Goal: Information Seeking & Learning: Learn about a topic

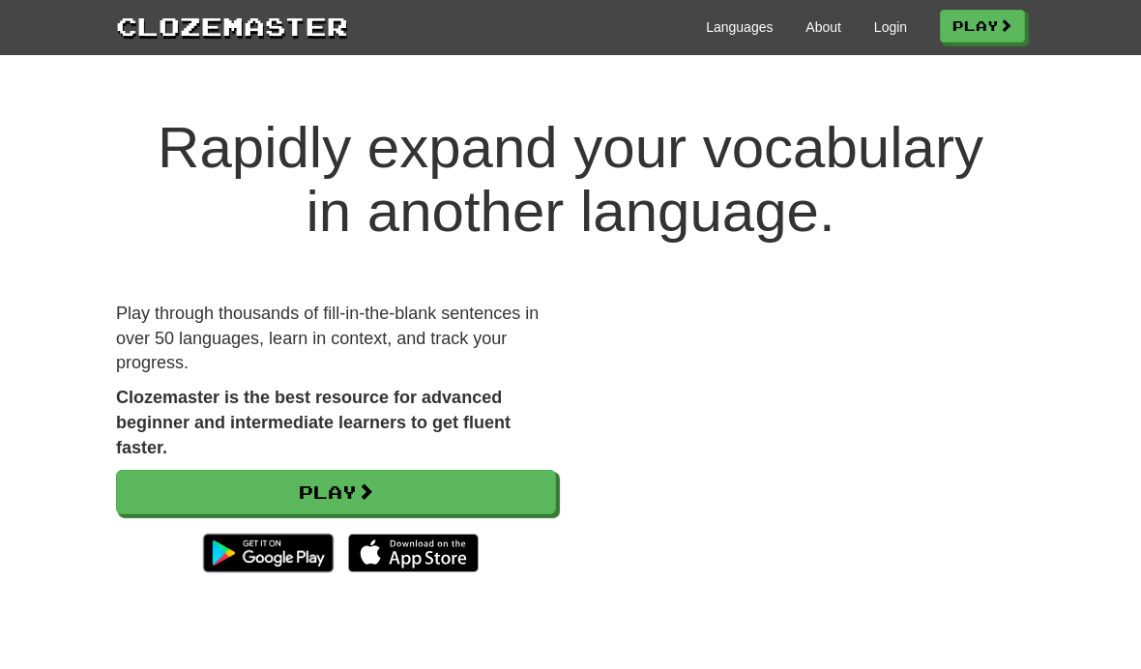
click at [267, 500] on link "Play" at bounding box center [336, 492] width 440 height 44
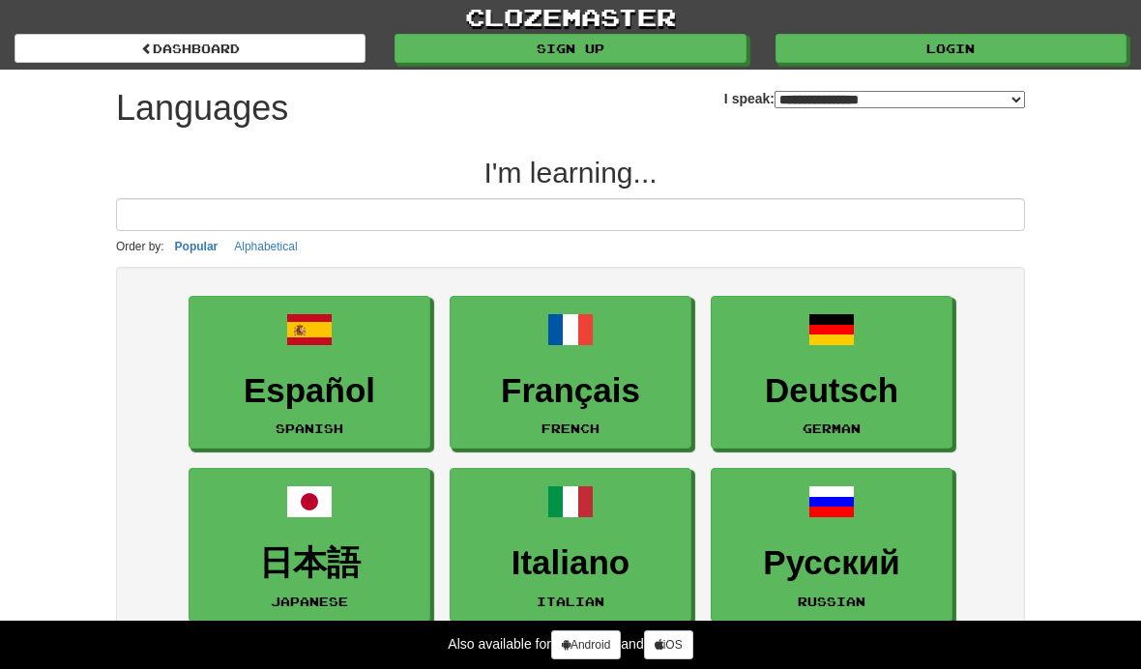
select select "*******"
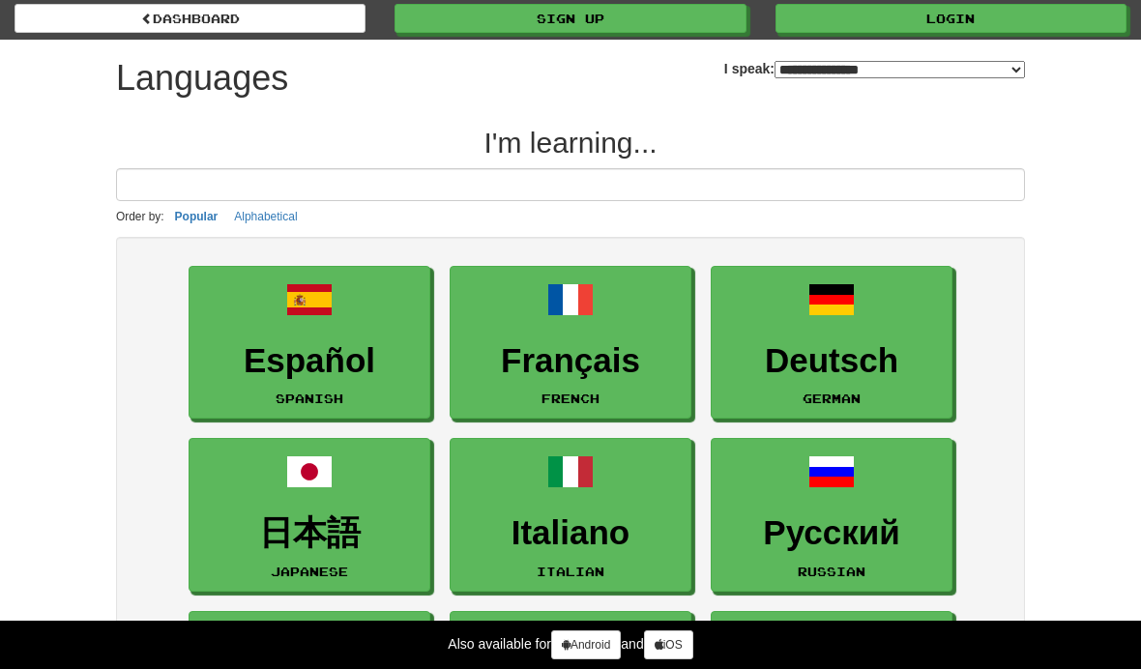
scroll to position [28, 0]
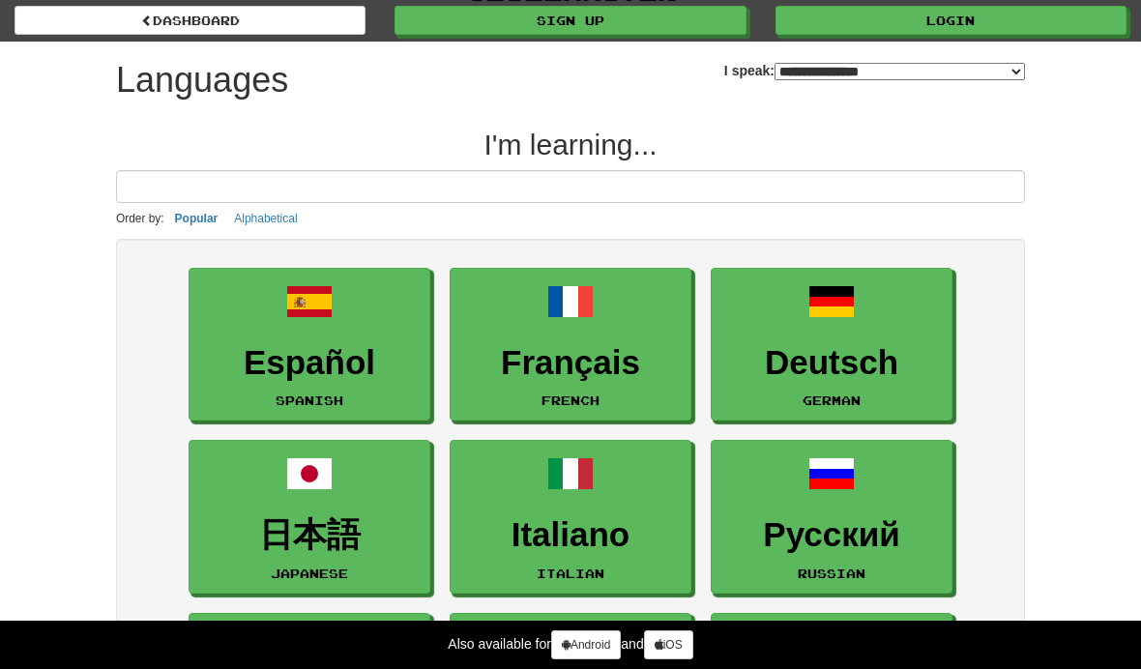
click at [544, 536] on h3 "Italiano" at bounding box center [570, 535] width 220 height 38
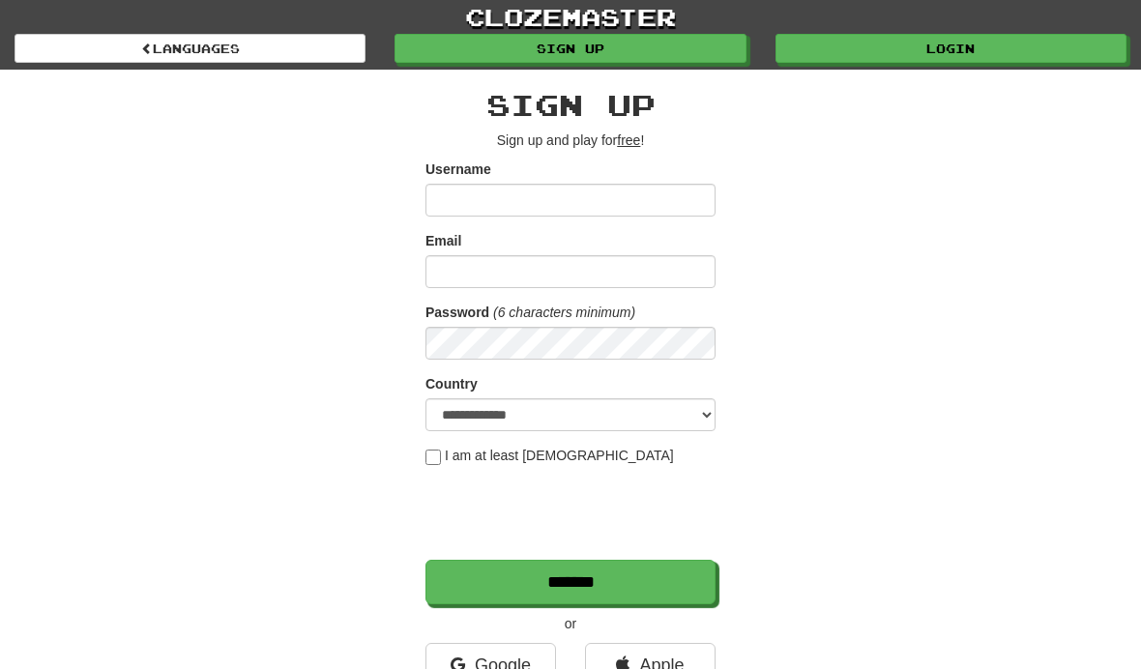
click at [455, 197] on input "Username" at bounding box center [570, 200] width 290 height 33
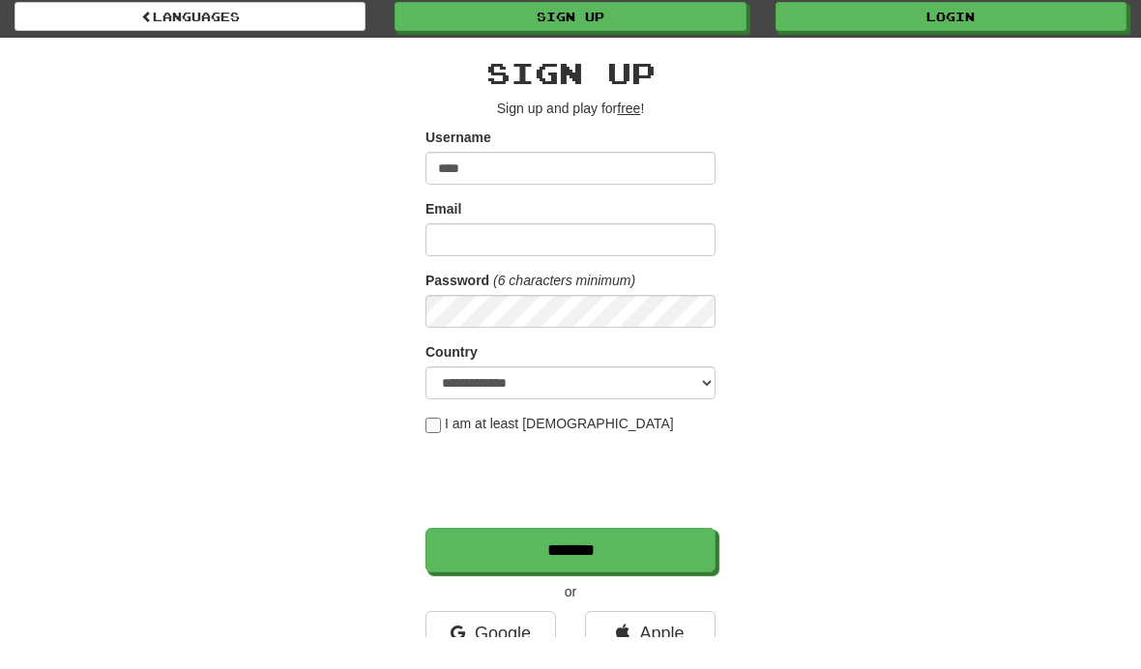
type input "****"
click at [463, 255] on input "Email" at bounding box center [570, 271] width 290 height 33
type input "**********"
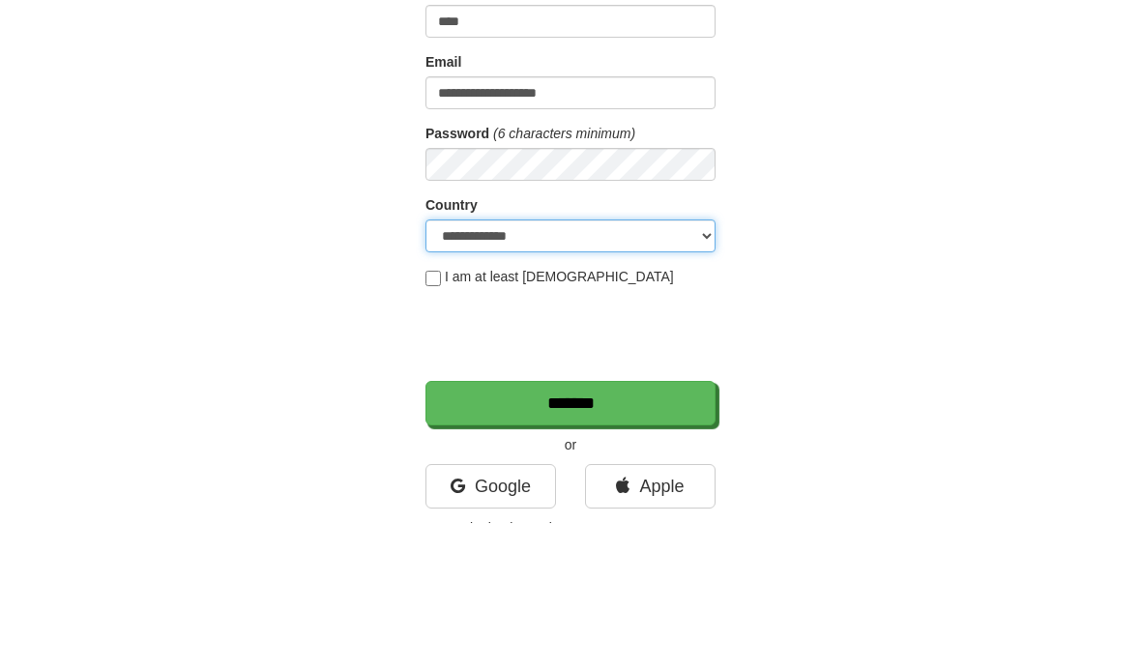
click at [467, 366] on select "**********" at bounding box center [570, 382] width 290 height 33
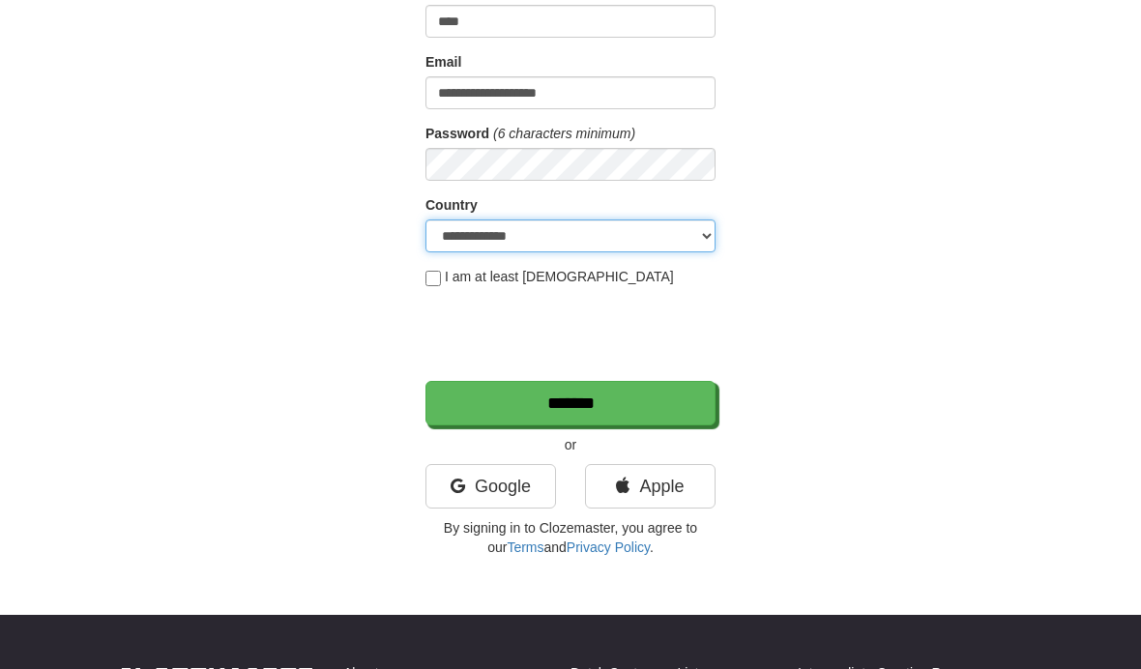
select select "**"
click at [488, 409] on input "*******" at bounding box center [570, 403] width 290 height 44
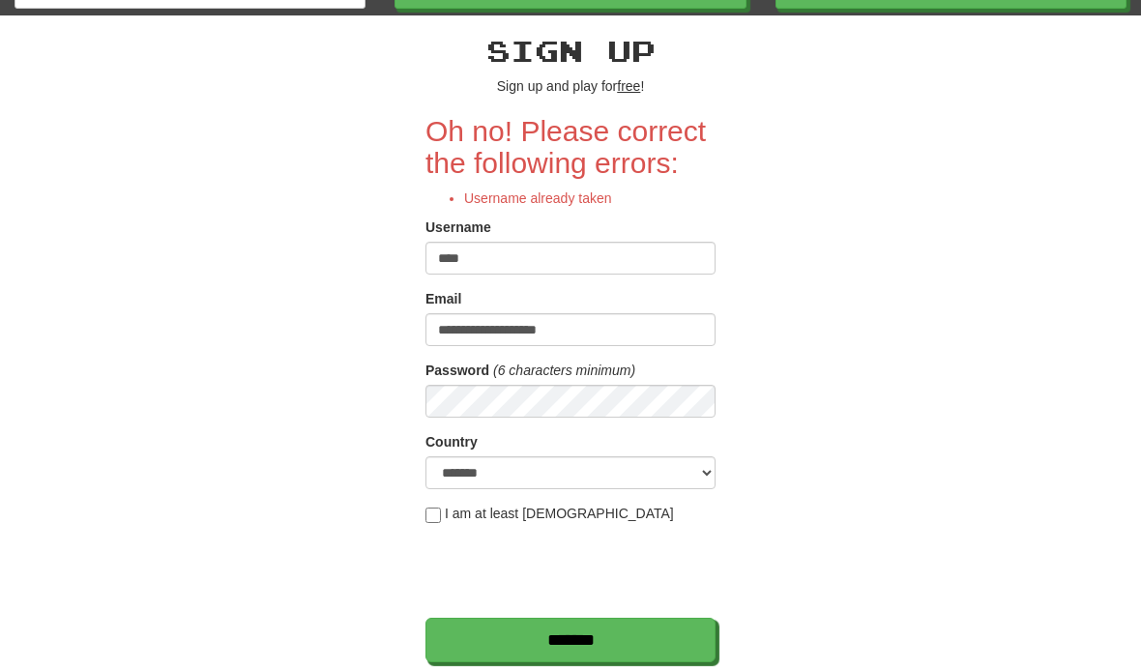
scroll to position [58, 0]
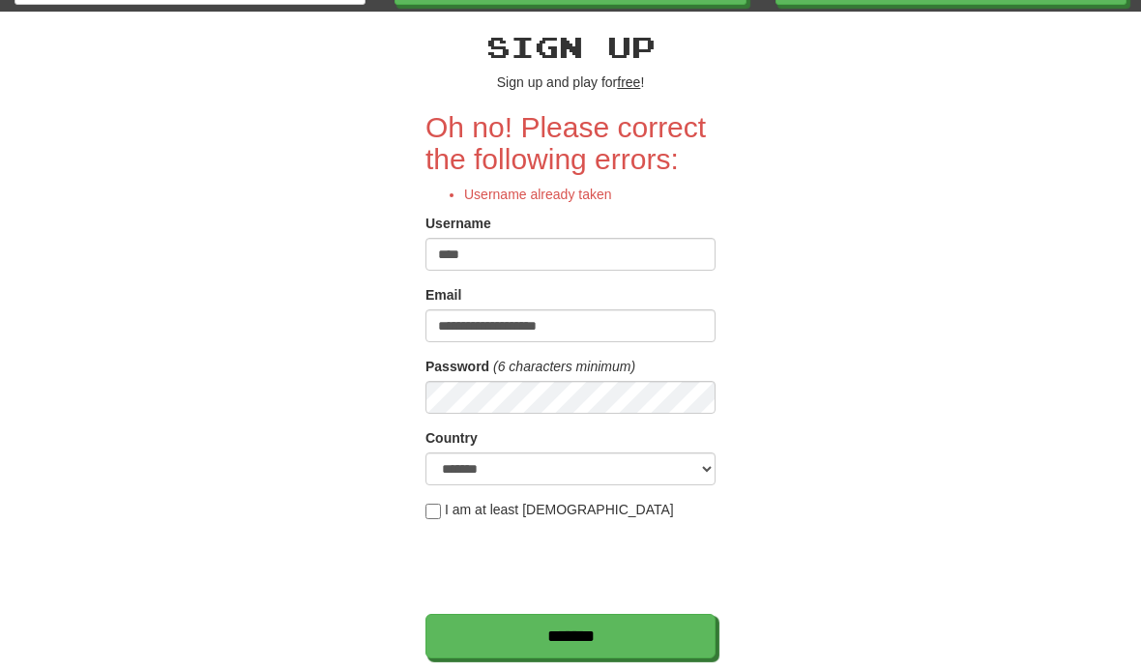
click at [505, 254] on input "****" at bounding box center [570, 254] width 290 height 33
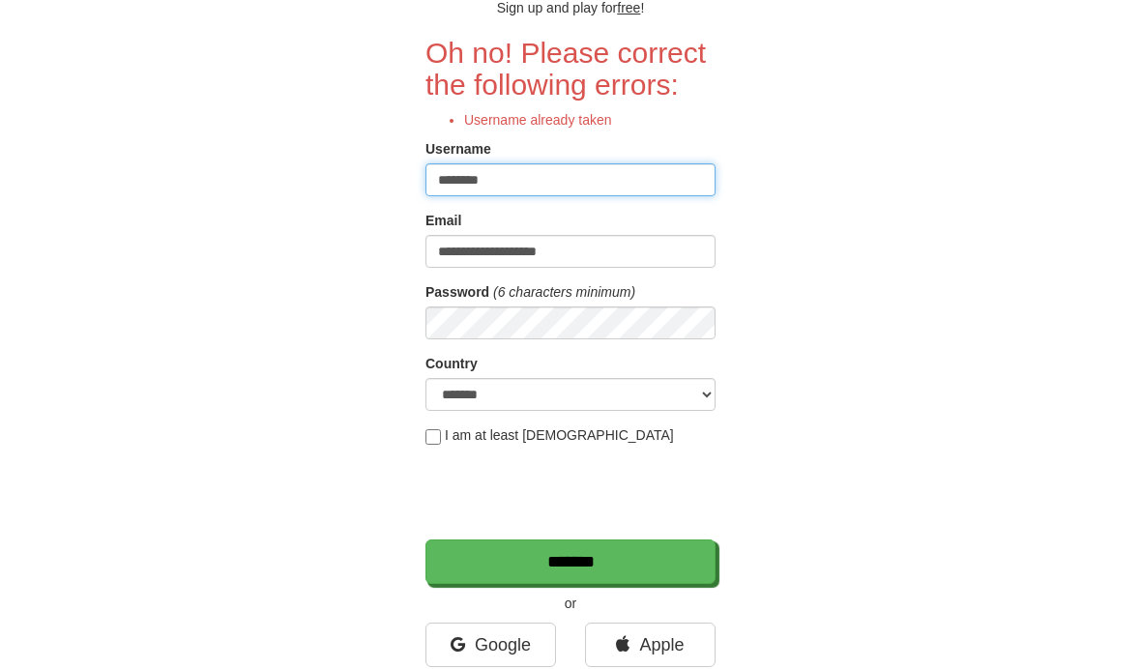
type input "********"
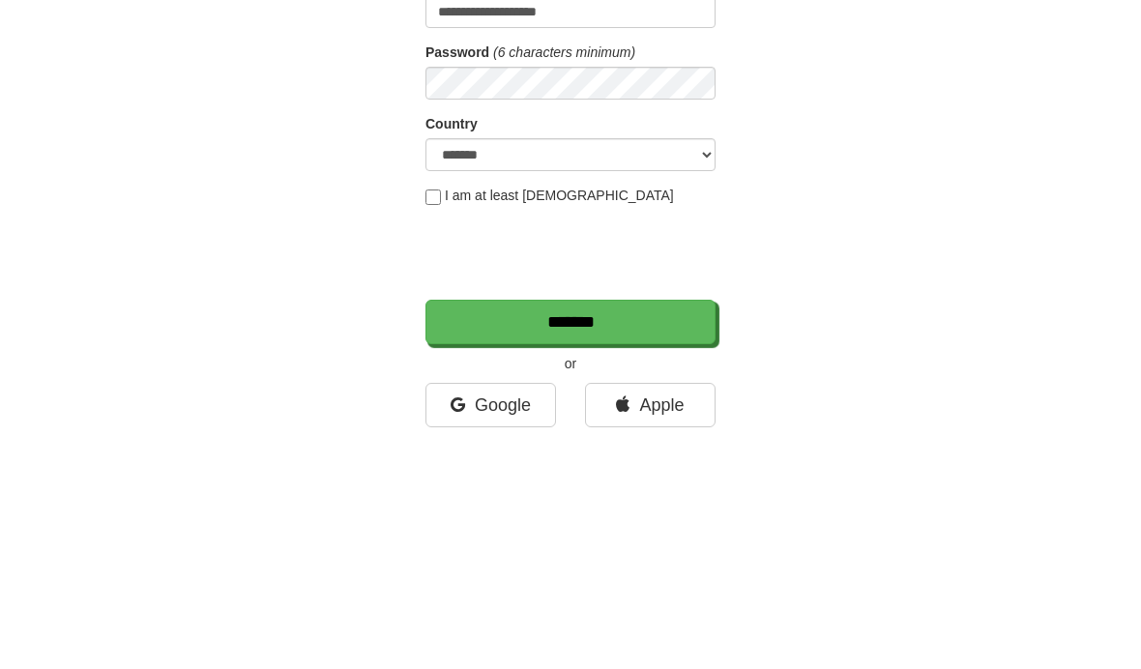
scroll to position [373, 0]
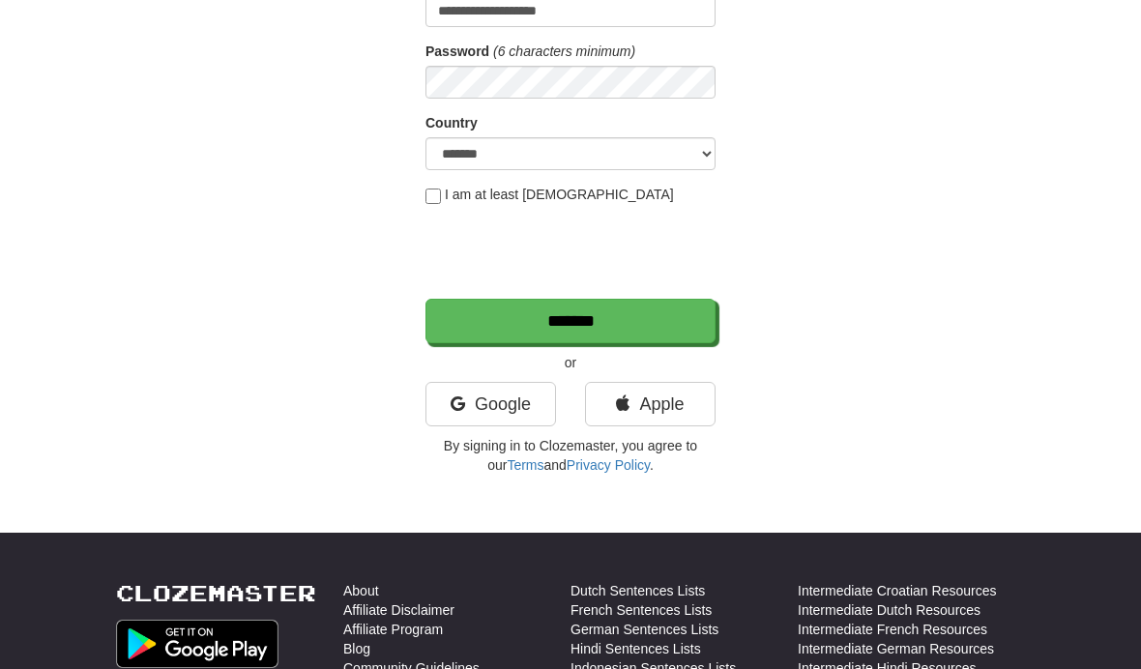
click at [474, 326] on input "*******" at bounding box center [570, 321] width 290 height 44
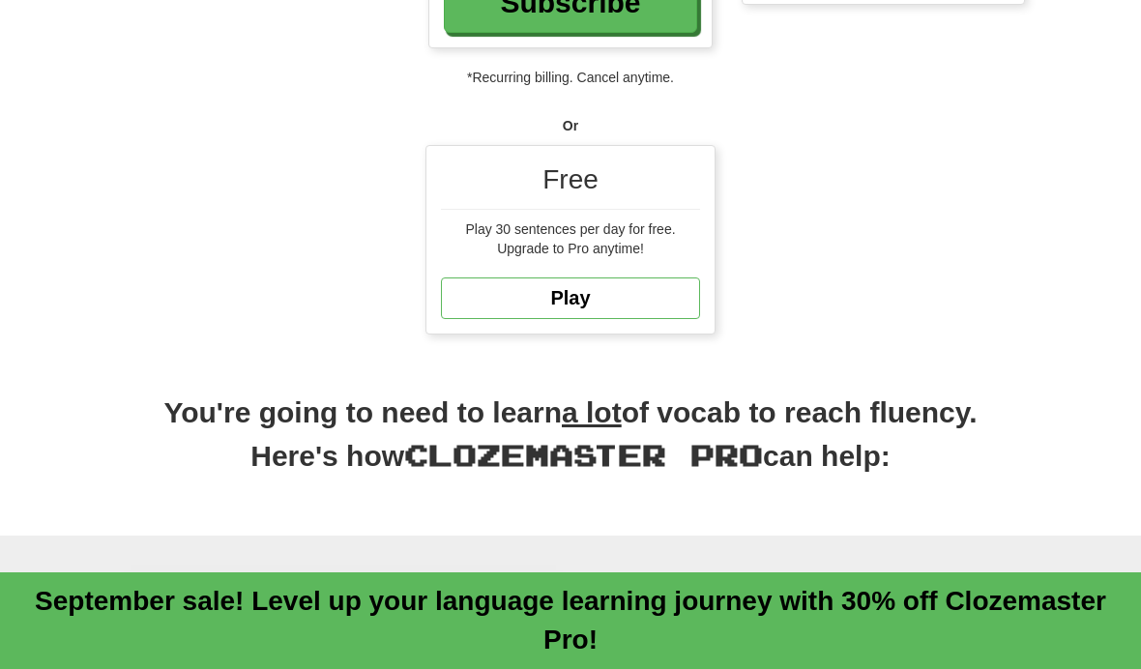
scroll to position [565, 0]
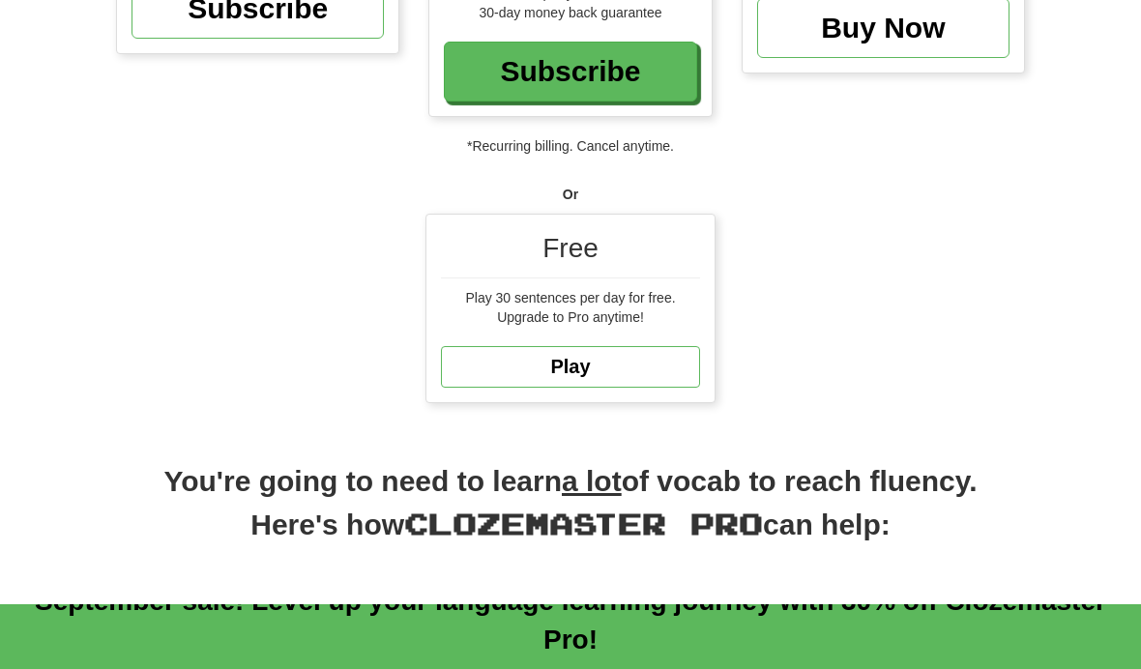
click at [478, 346] on link "Play" at bounding box center [570, 367] width 259 height 42
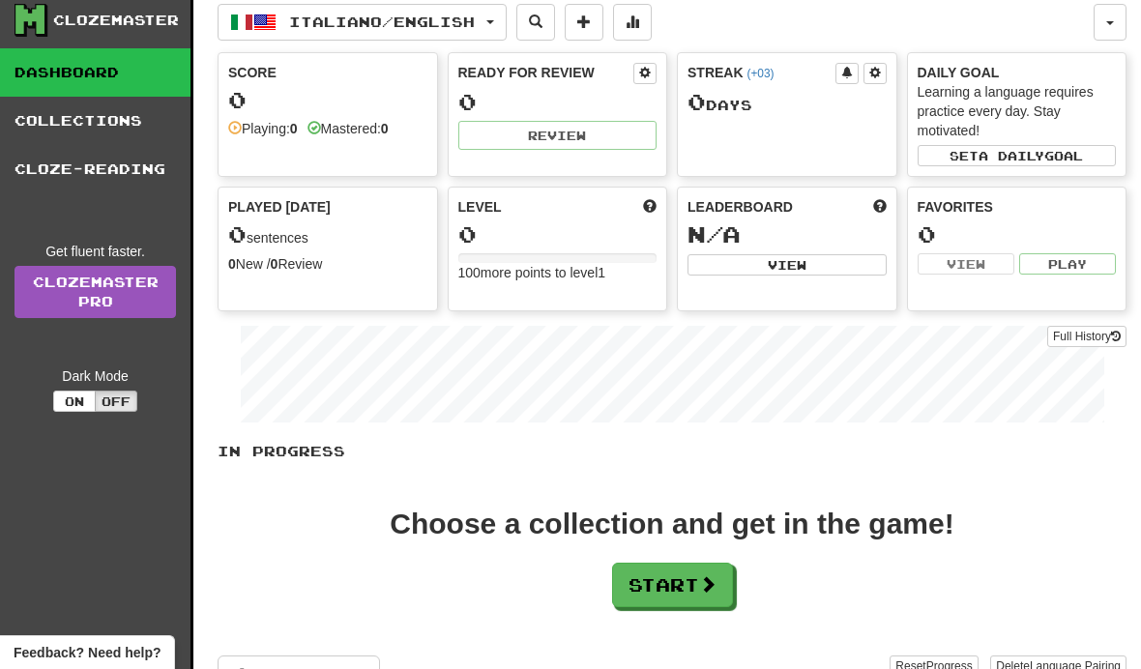
scroll to position [81, 0]
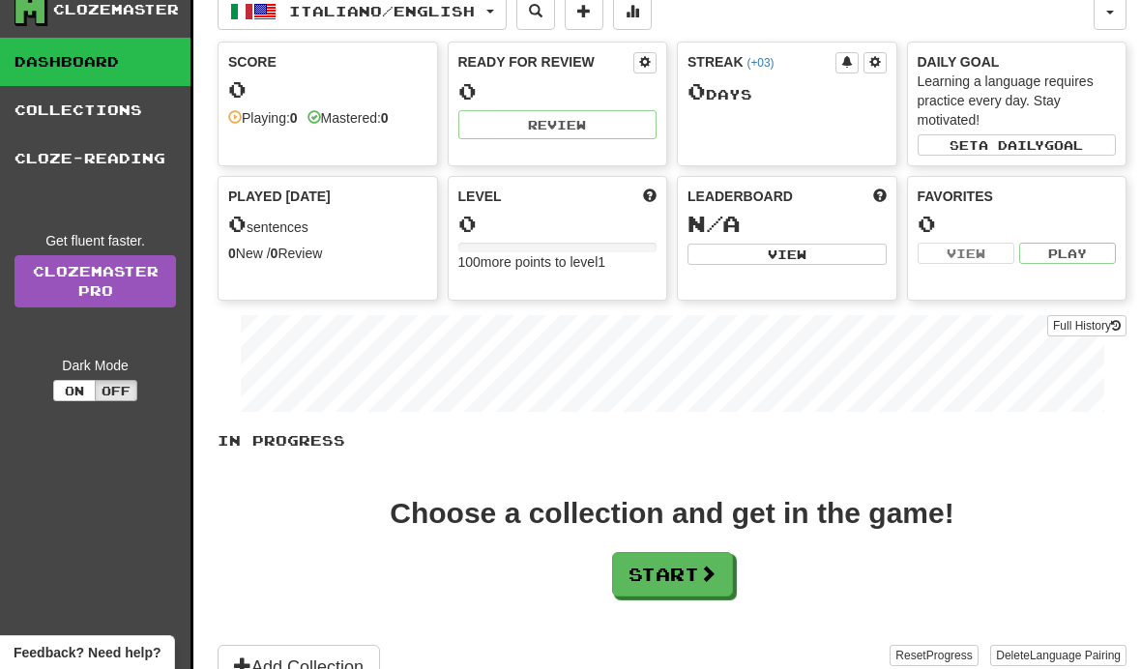
click at [679, 574] on button "Start" at bounding box center [672, 574] width 121 height 44
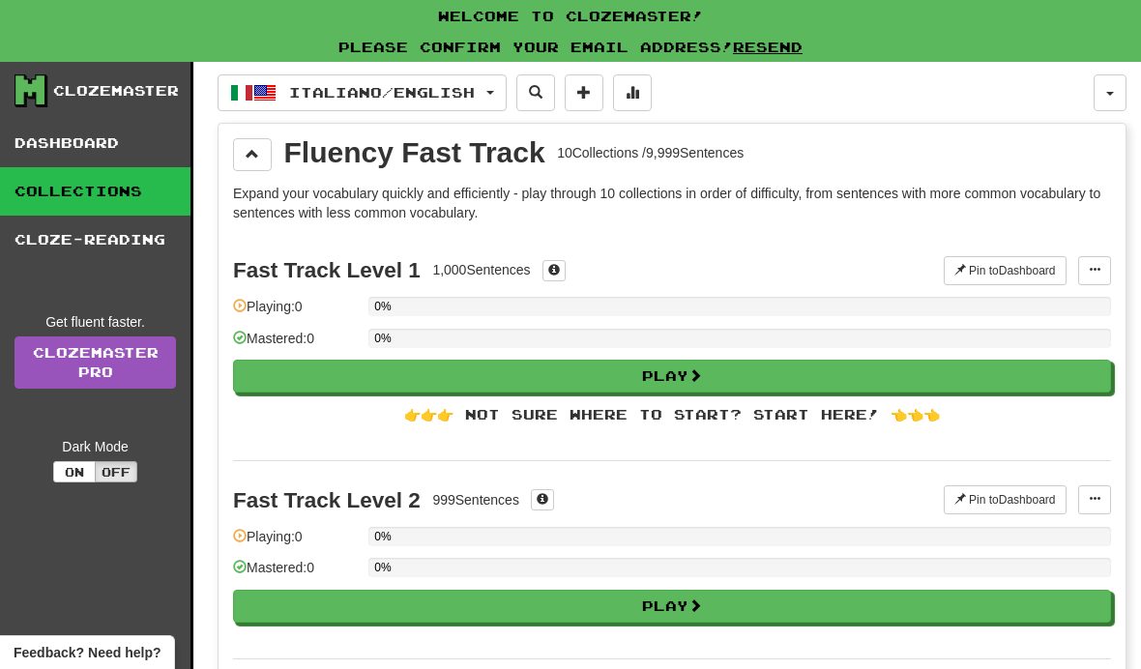
click at [324, 371] on button "Play" at bounding box center [672, 376] width 878 height 33
select select "**"
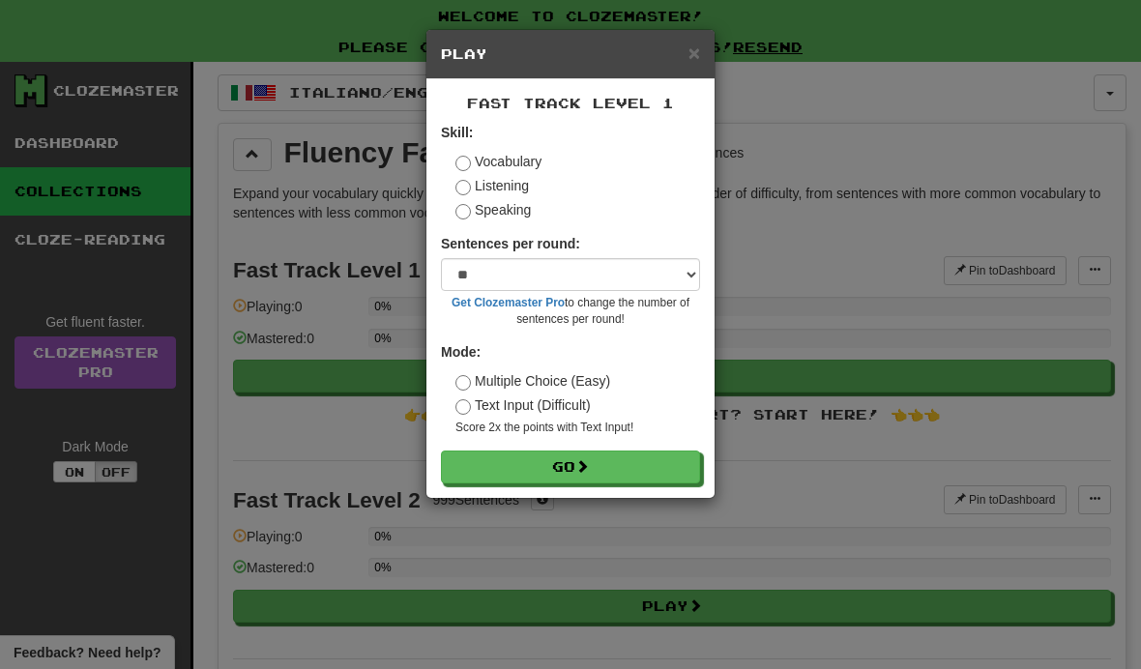
click at [481, 452] on button "Go" at bounding box center [570, 467] width 259 height 33
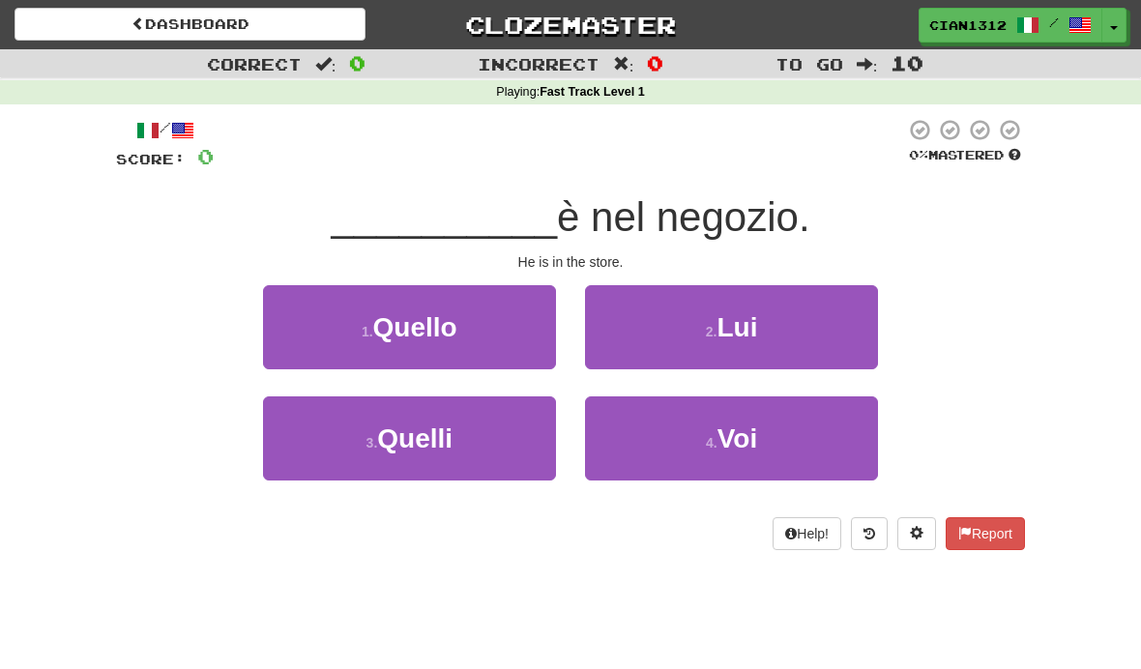
click at [640, 322] on button "2 . Lui" at bounding box center [731, 327] width 293 height 84
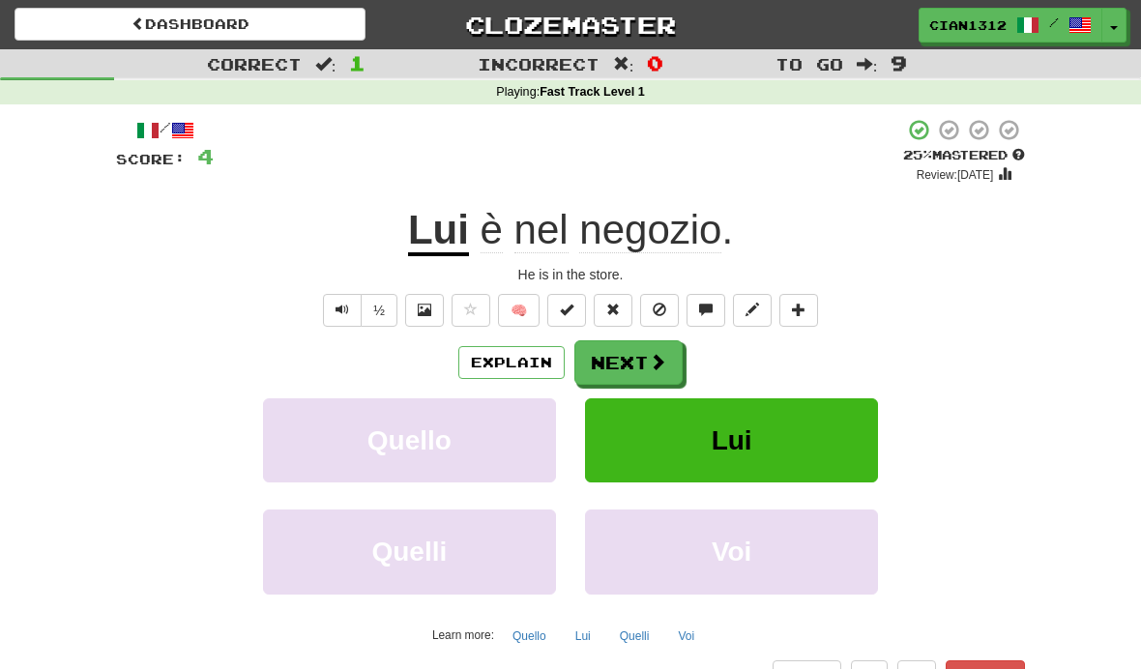
click at [602, 359] on button "Next" at bounding box center [628, 362] width 108 height 44
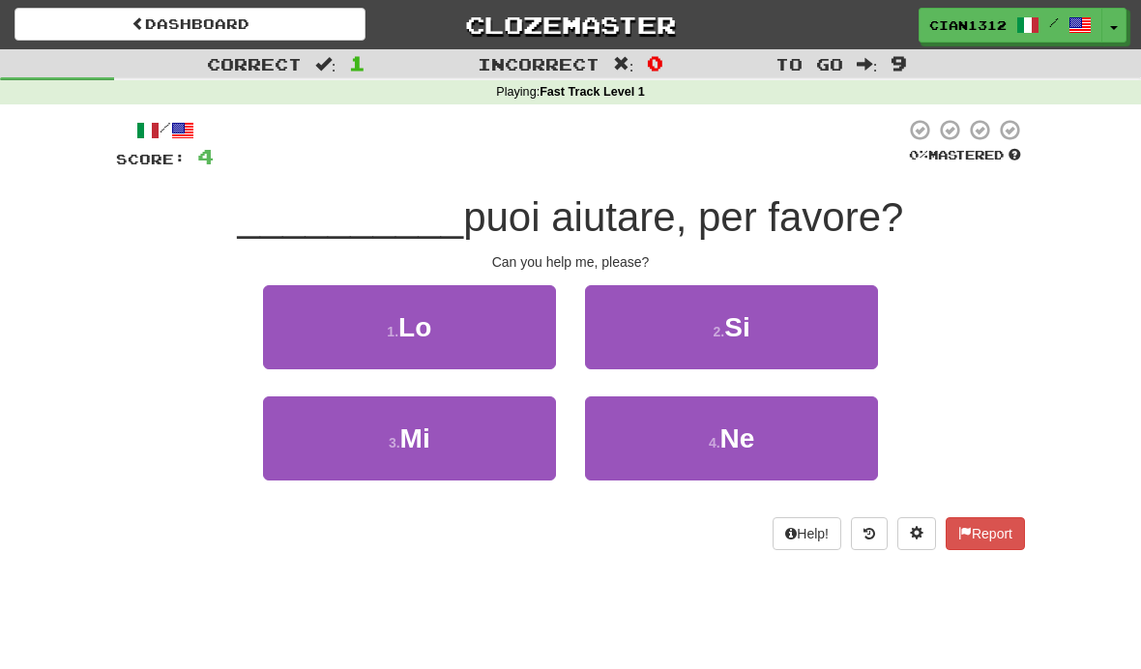
click at [694, 329] on button "2 . Si" at bounding box center [731, 327] width 293 height 84
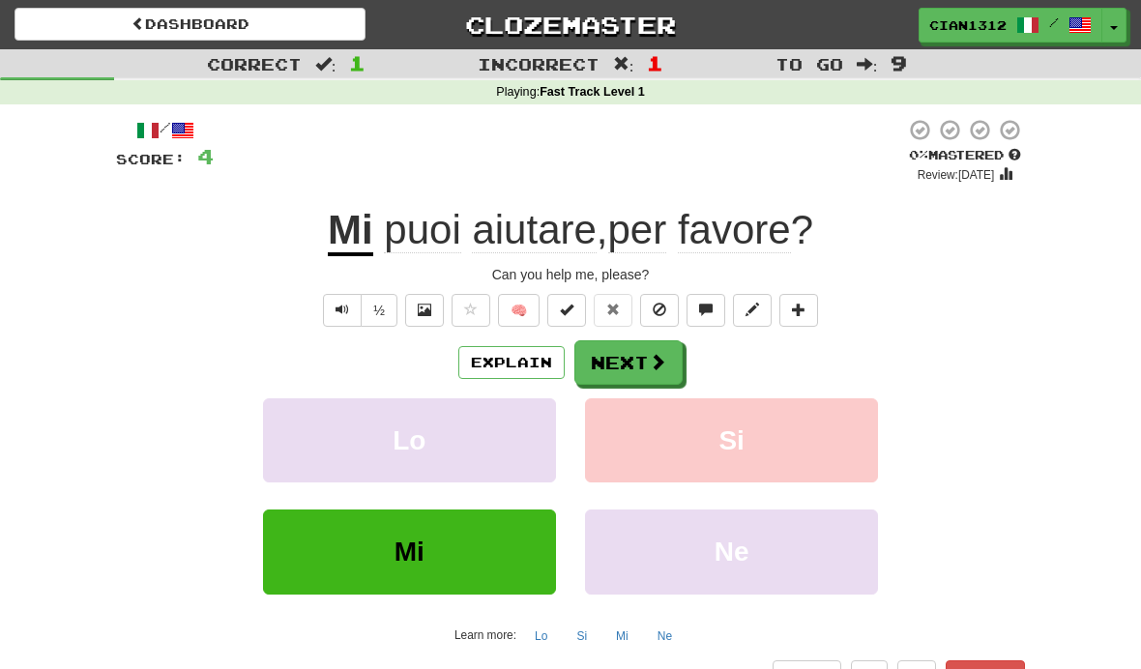
click at [614, 365] on button "Next" at bounding box center [628, 362] width 108 height 44
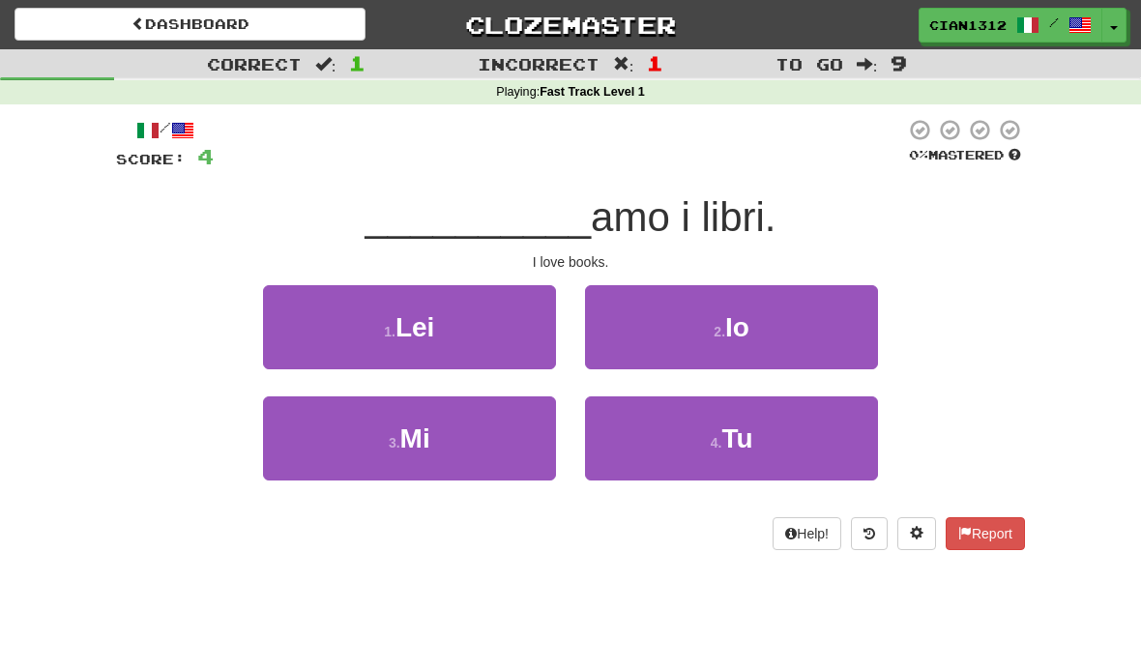
click at [628, 297] on button "2 . Io" at bounding box center [731, 327] width 293 height 84
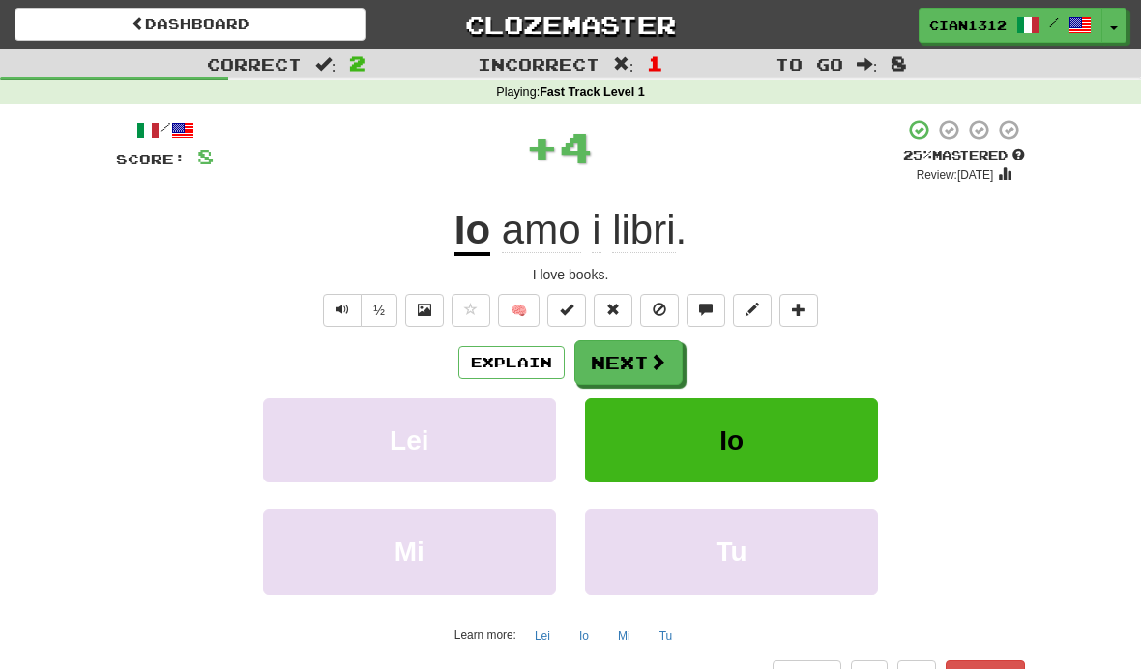
click at [603, 368] on button "Next" at bounding box center [628, 362] width 108 height 44
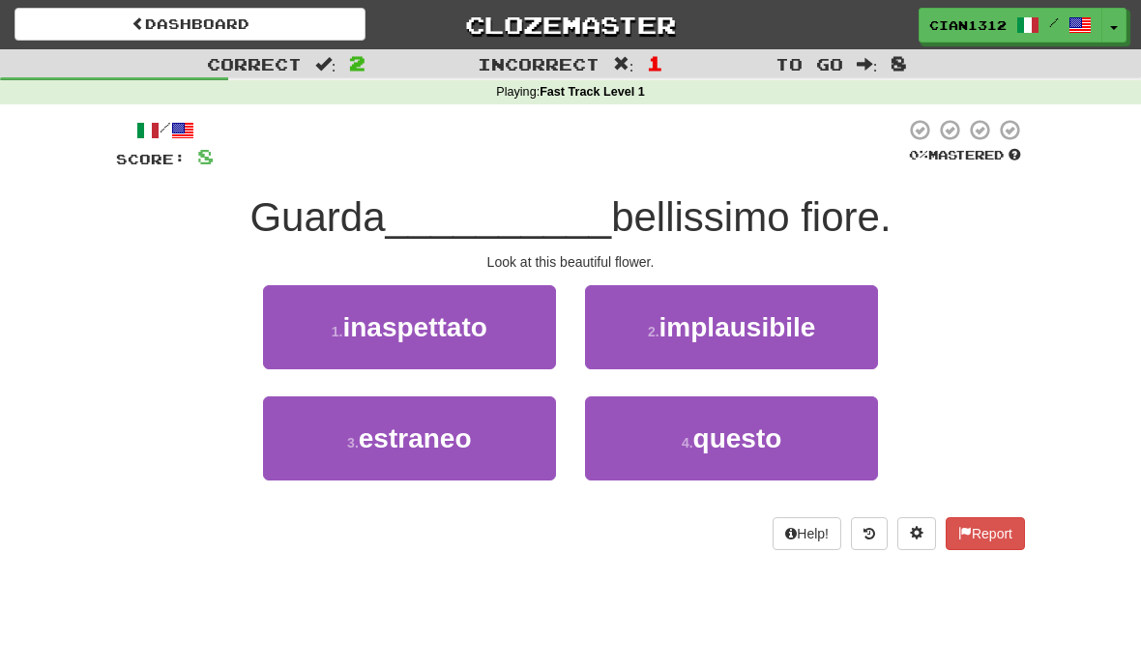
click at [681, 460] on button "4 . questo" at bounding box center [731, 438] width 293 height 84
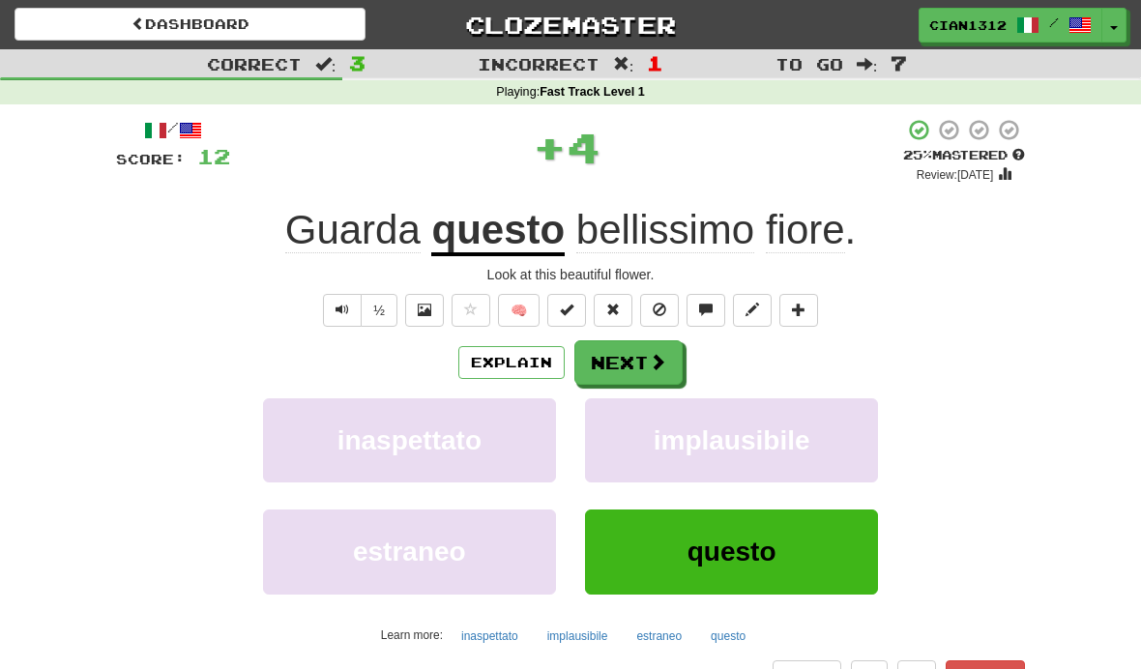
click at [632, 364] on button "Next" at bounding box center [628, 362] width 108 height 44
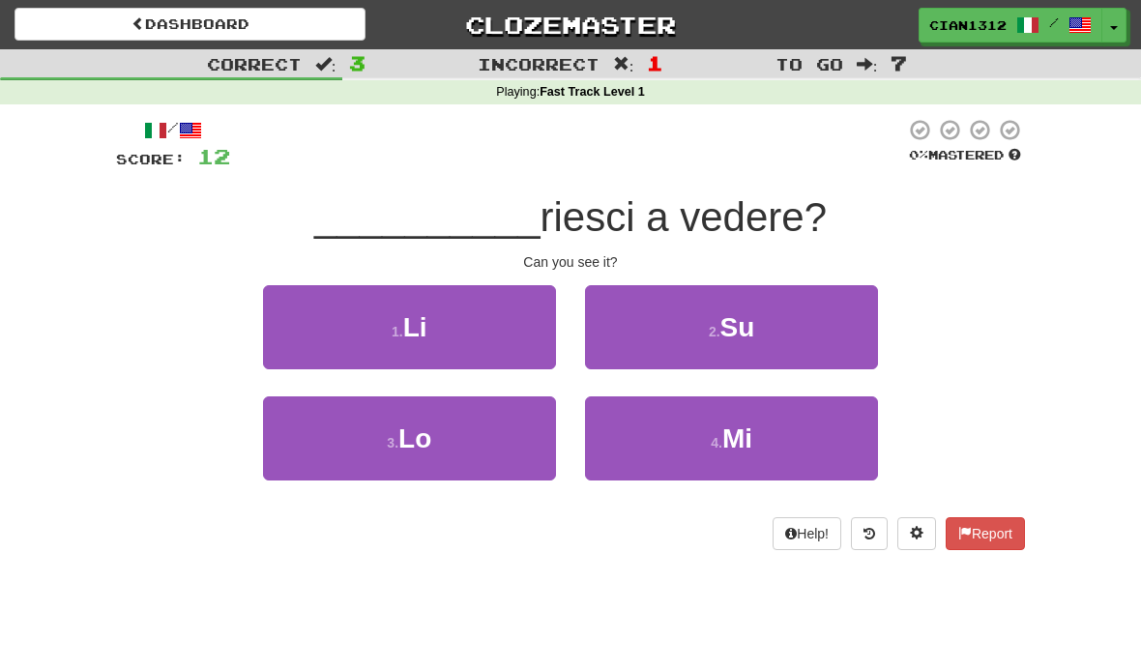
click at [429, 462] on button "3 . Lo" at bounding box center [409, 438] width 293 height 84
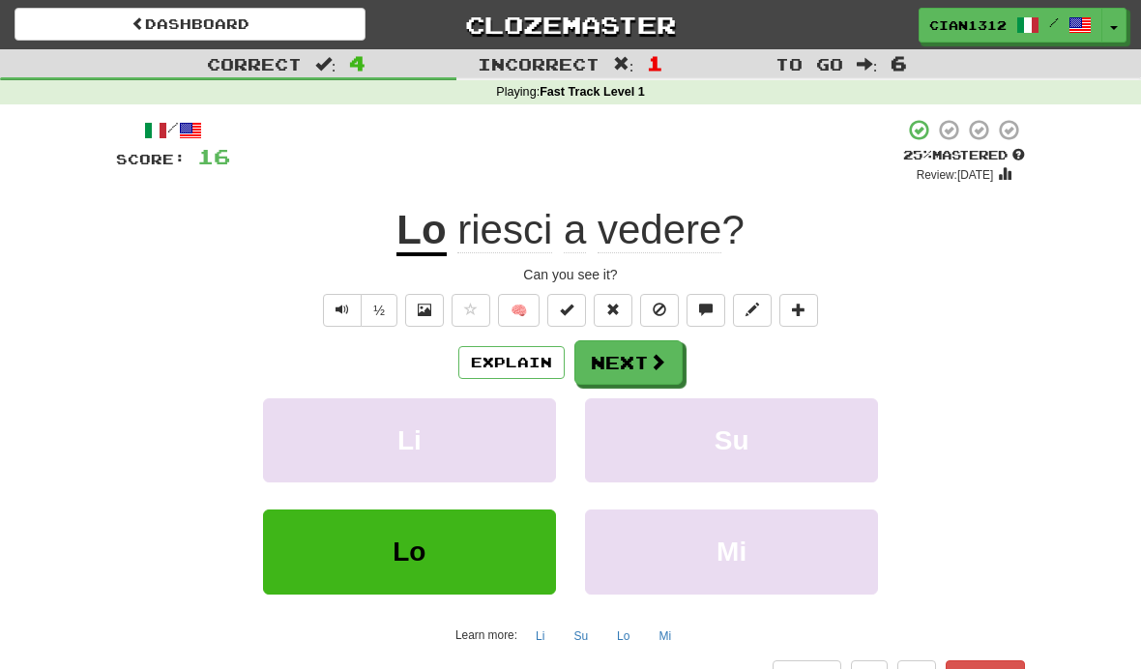
click at [483, 230] on span "riesci" at bounding box center [504, 230] width 95 height 46
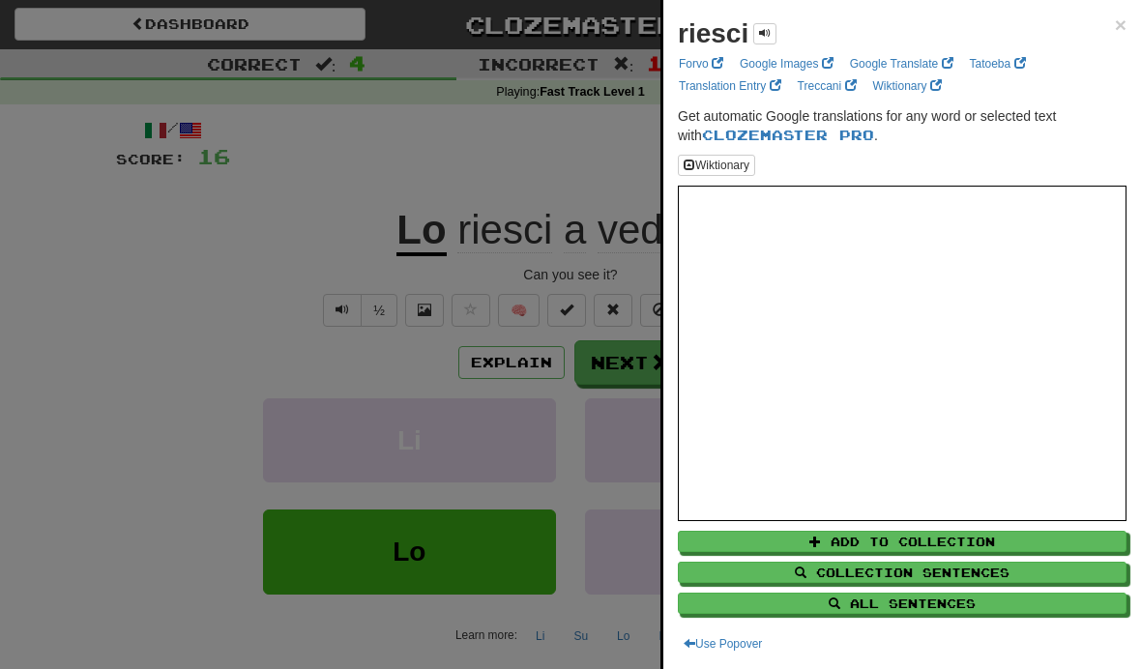
click at [613, 278] on div at bounding box center [570, 334] width 1141 height 669
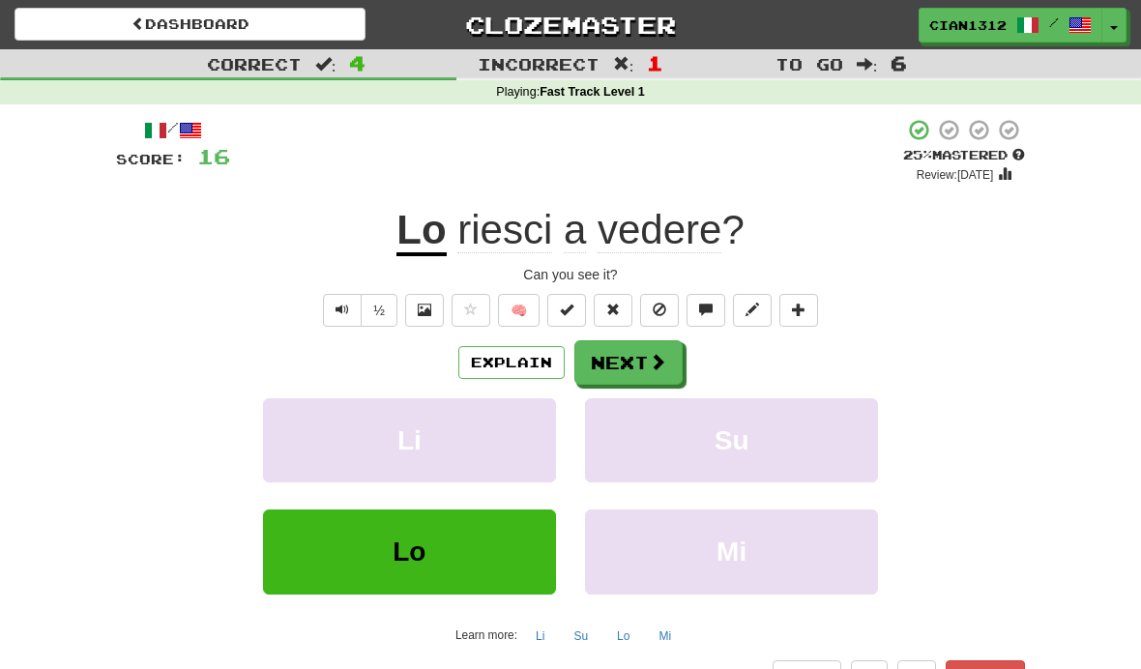
click at [642, 358] on button "Next" at bounding box center [628, 362] width 108 height 44
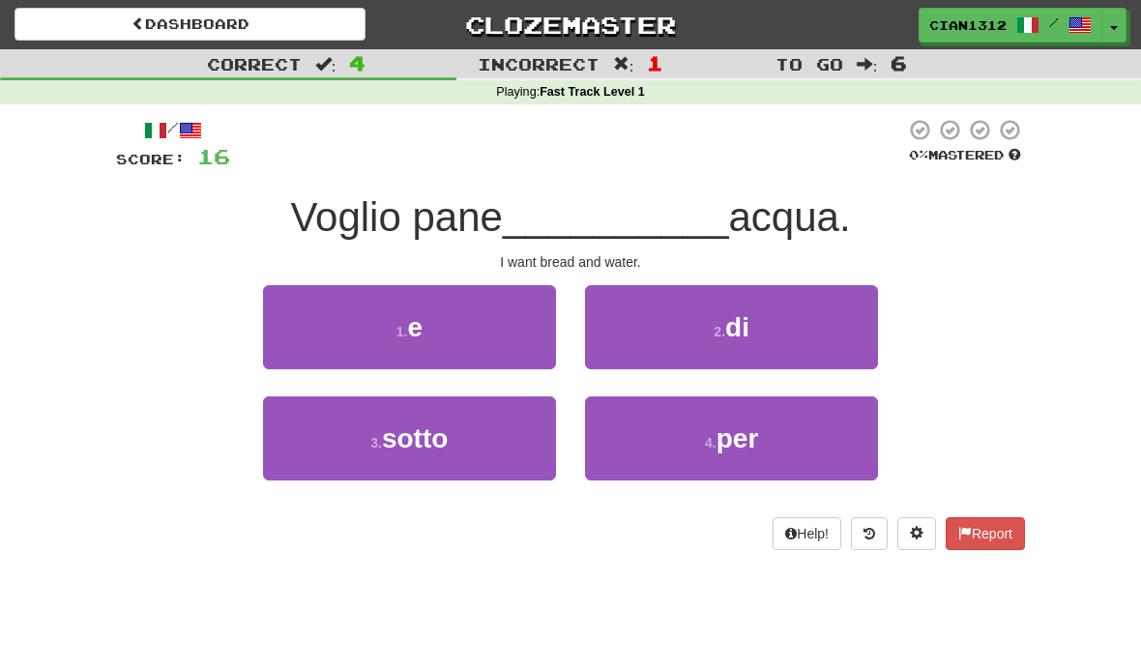
click at [398, 319] on button "1 . e" at bounding box center [409, 327] width 293 height 84
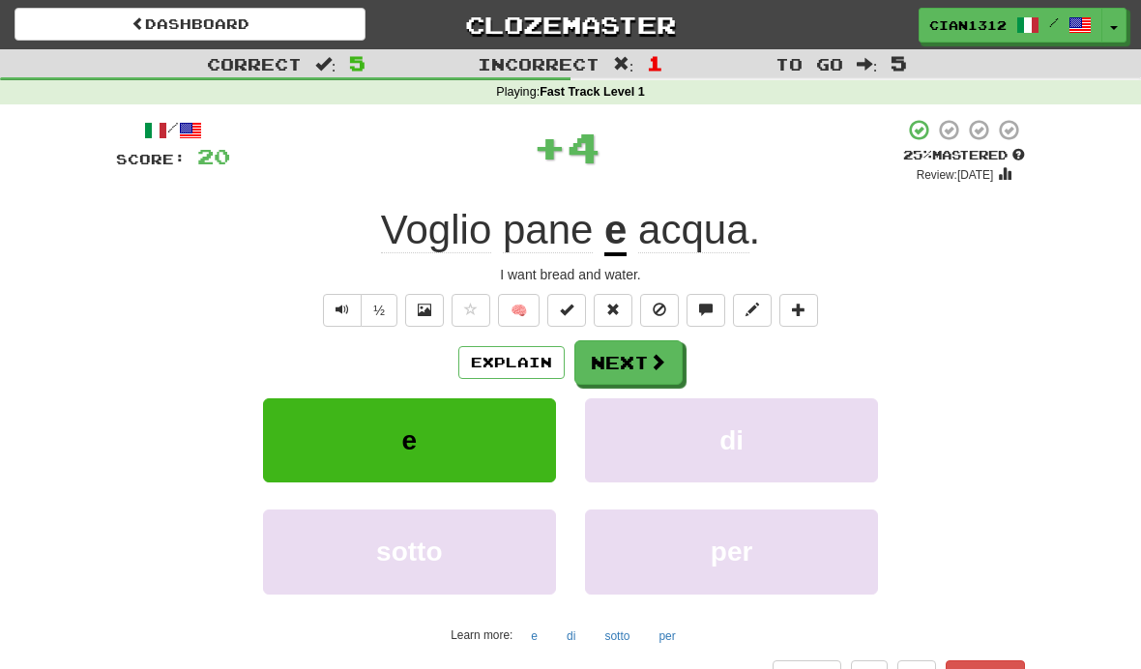
click at [611, 379] on button "Next" at bounding box center [628, 362] width 108 height 44
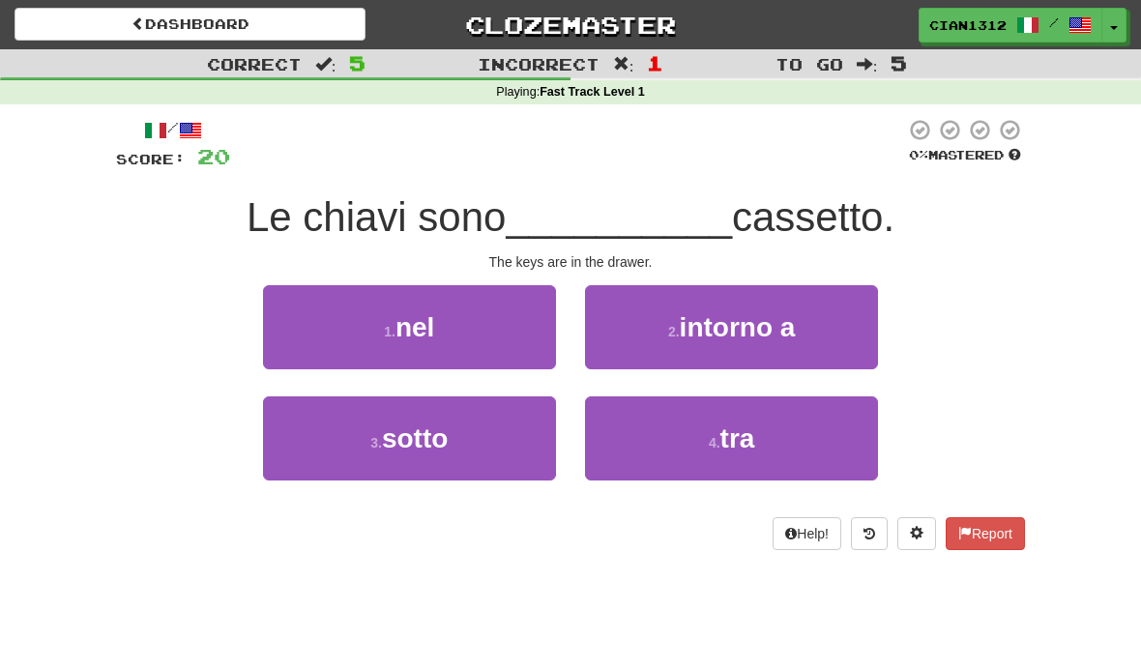
click at [631, 452] on button "4 . tra" at bounding box center [731, 438] width 293 height 84
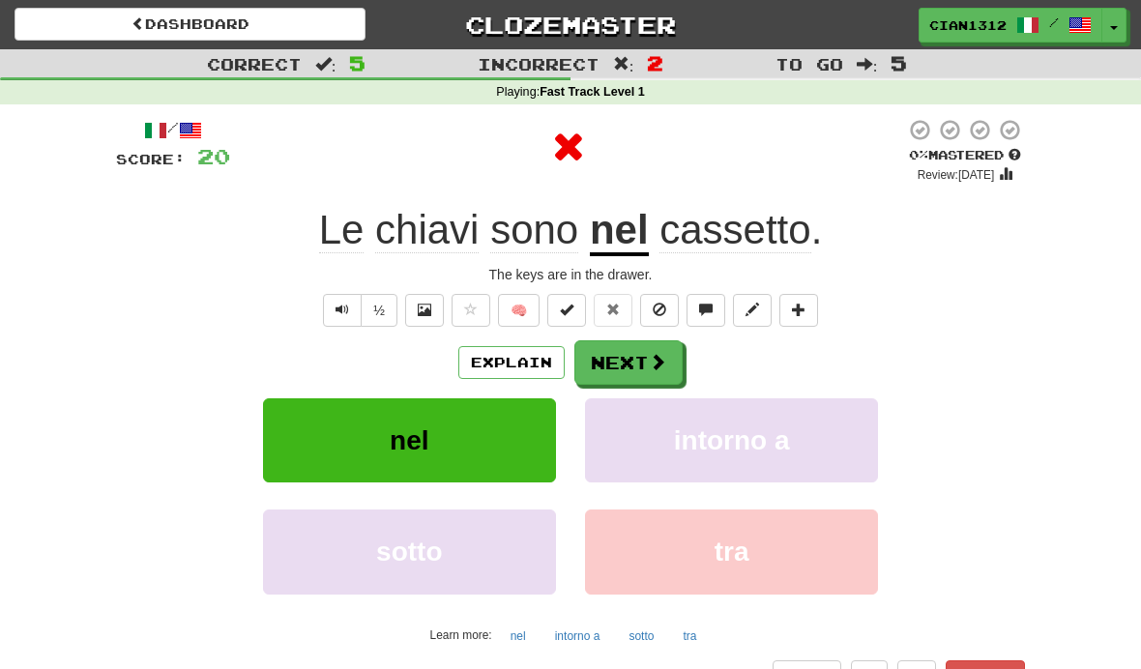
click at [627, 248] on u "nel" at bounding box center [619, 231] width 59 height 49
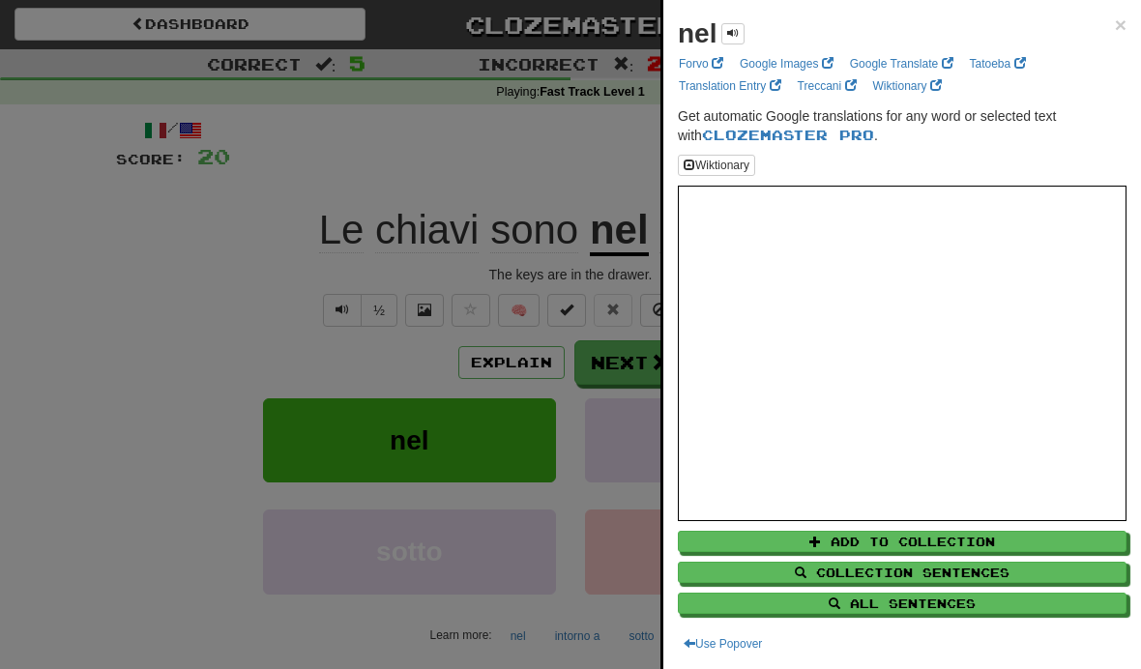
click at [532, 316] on div at bounding box center [570, 334] width 1141 height 669
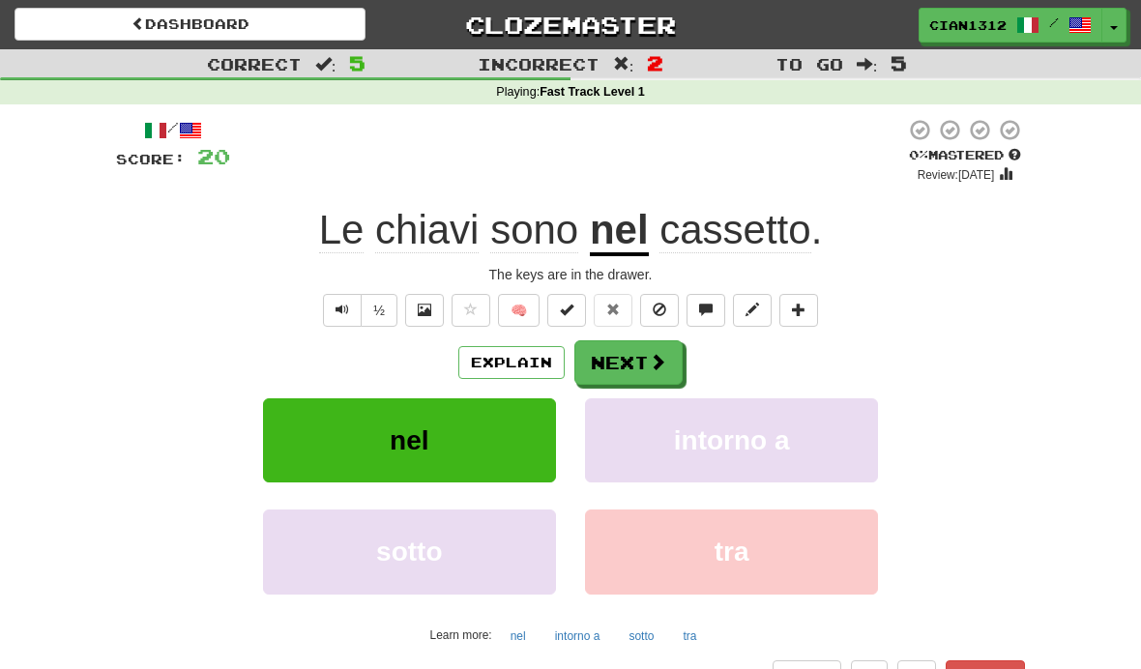
click at [603, 352] on button "Next" at bounding box center [628, 362] width 108 height 44
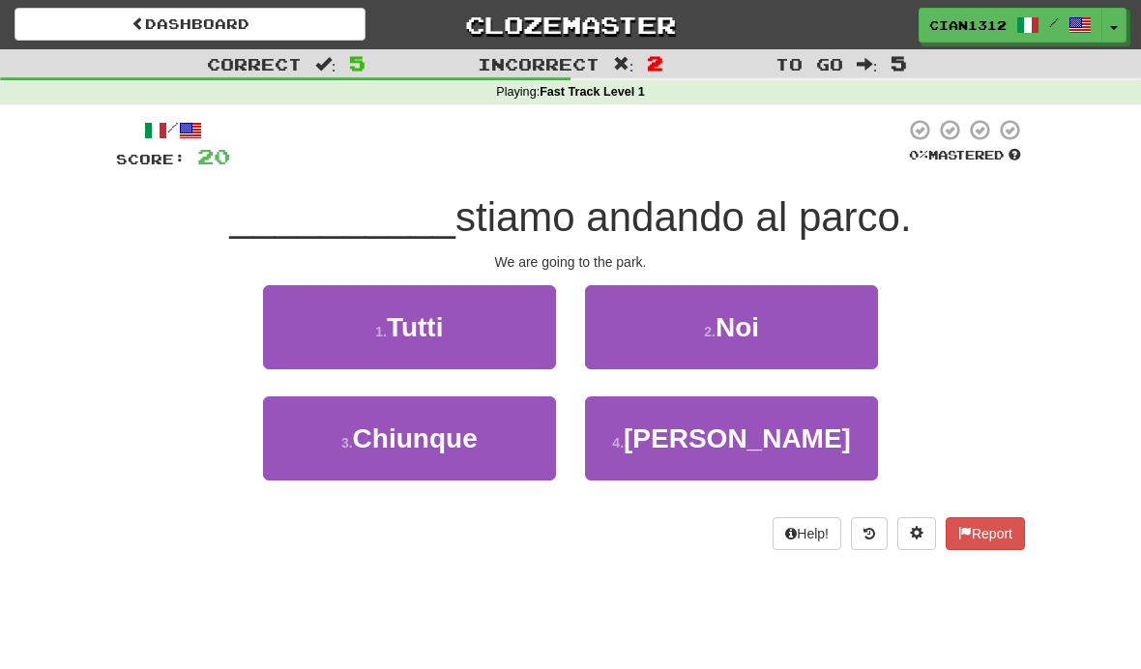
click at [672, 322] on button "2 . [GEOGRAPHIC_DATA]" at bounding box center [731, 327] width 293 height 84
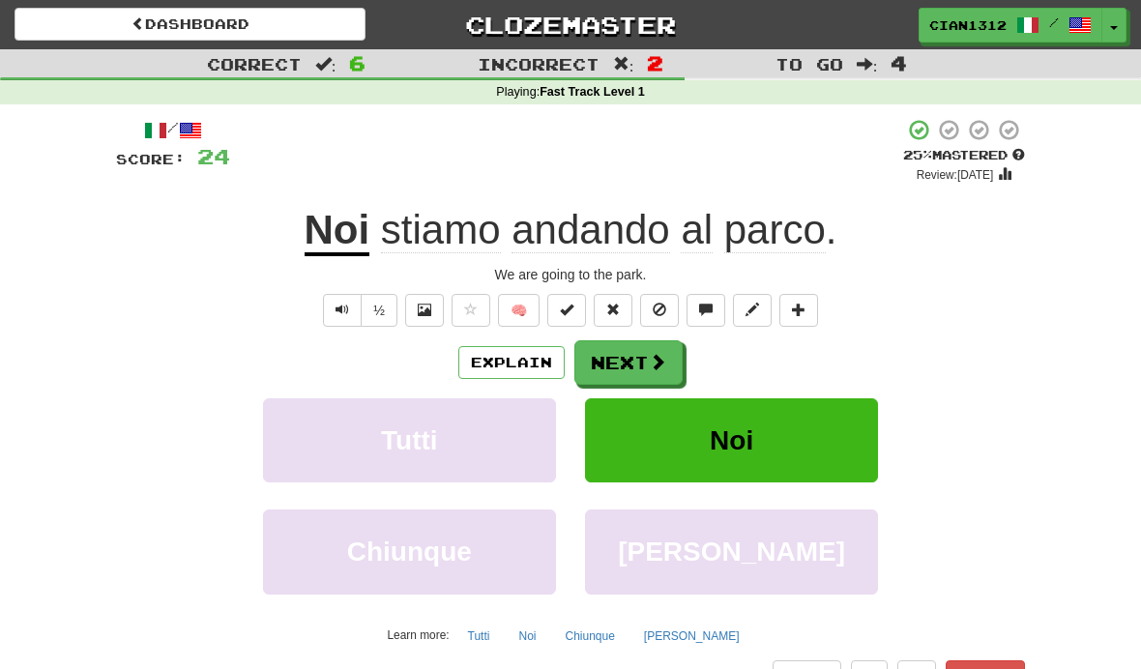
click at [611, 357] on button "Next" at bounding box center [628, 362] width 108 height 44
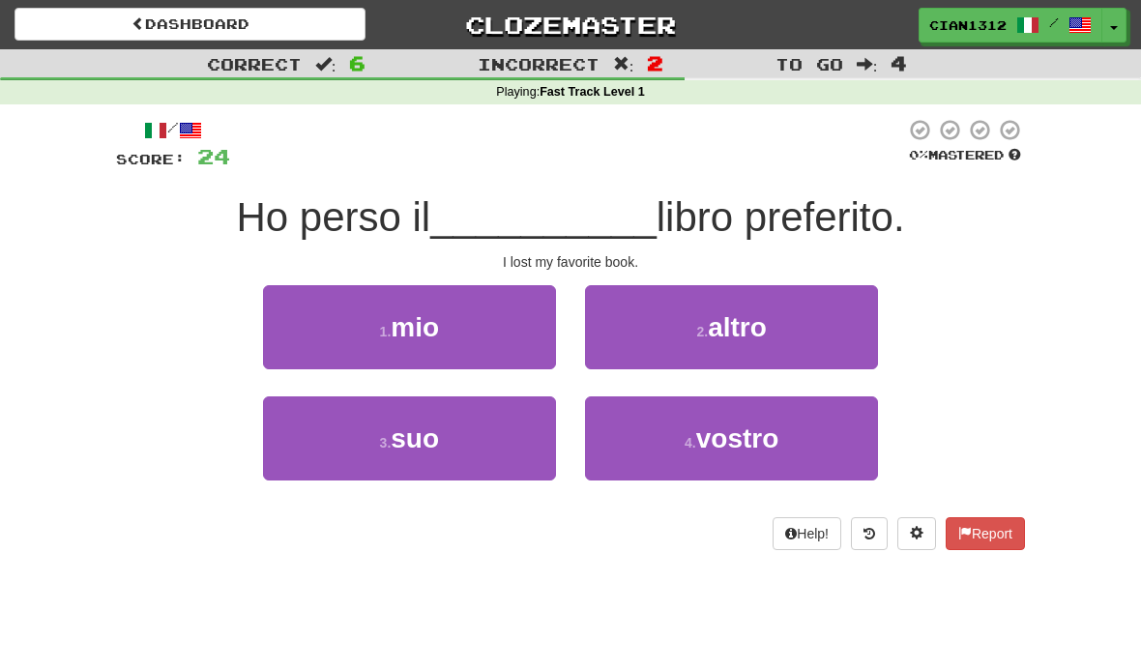
click at [468, 333] on button "1 . mio" at bounding box center [409, 327] width 293 height 84
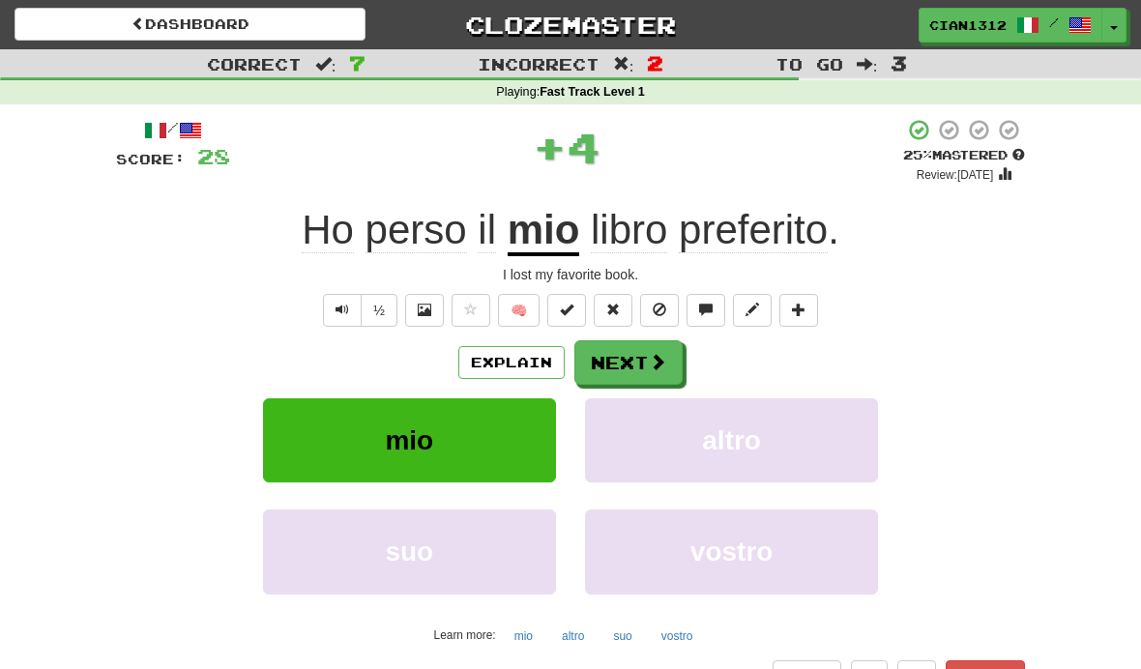
click at [608, 362] on button "Next" at bounding box center [628, 362] width 108 height 44
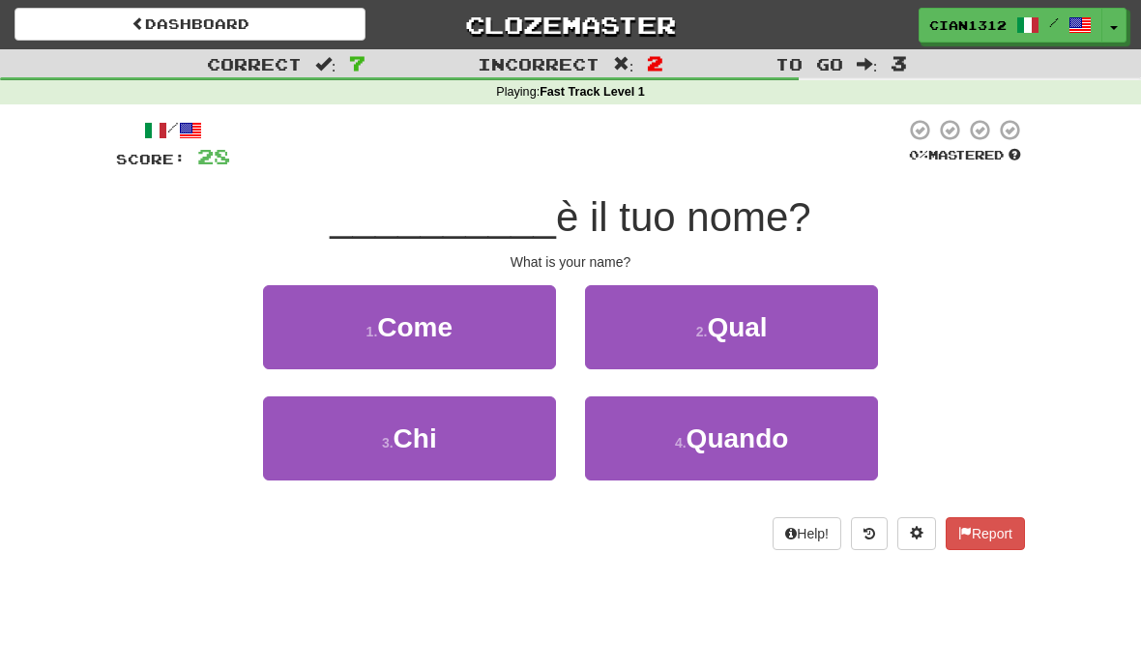
click at [635, 338] on button "2 . Qual" at bounding box center [731, 327] width 293 height 84
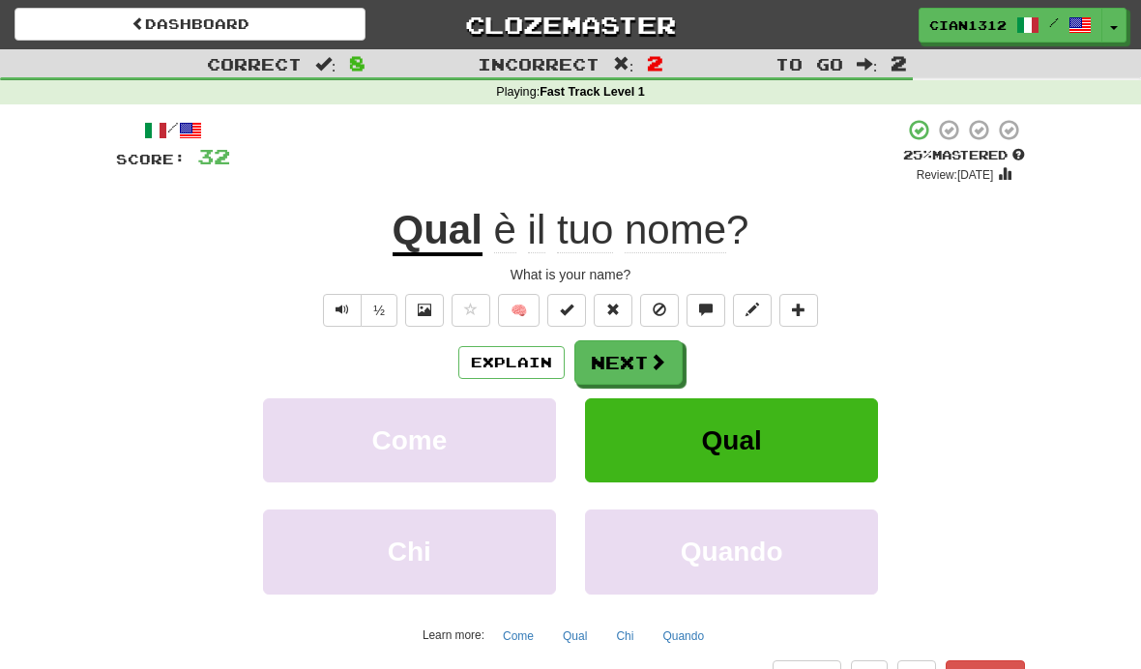
click at [623, 364] on button "Next" at bounding box center [628, 362] width 108 height 44
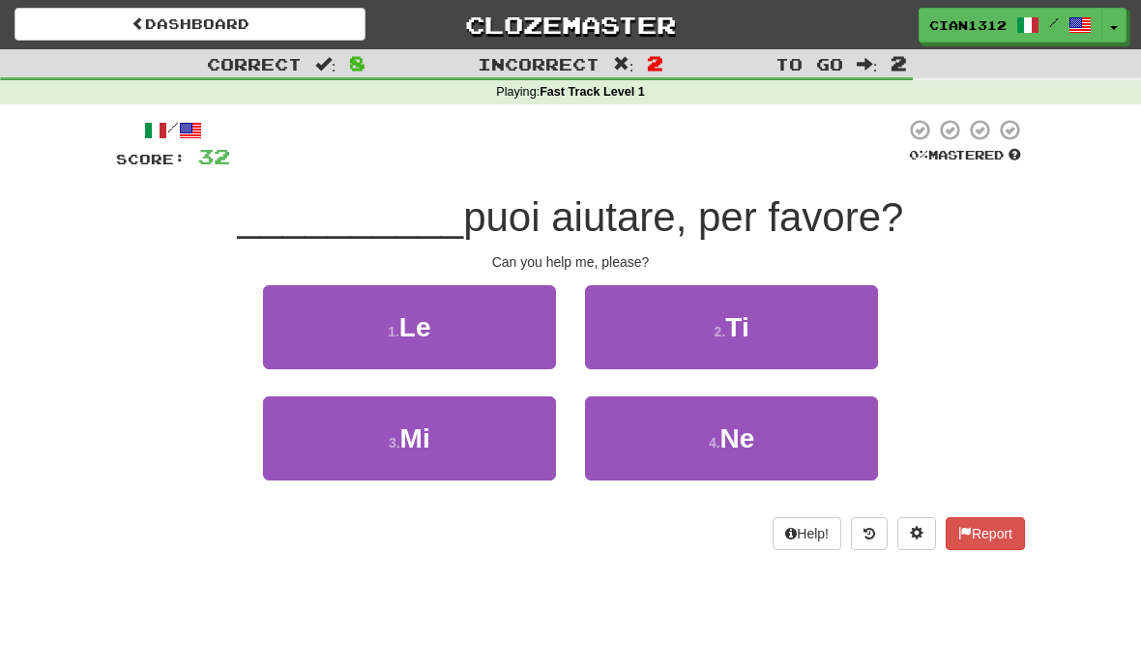
click at [494, 432] on button "3 . Mi" at bounding box center [409, 438] width 293 height 84
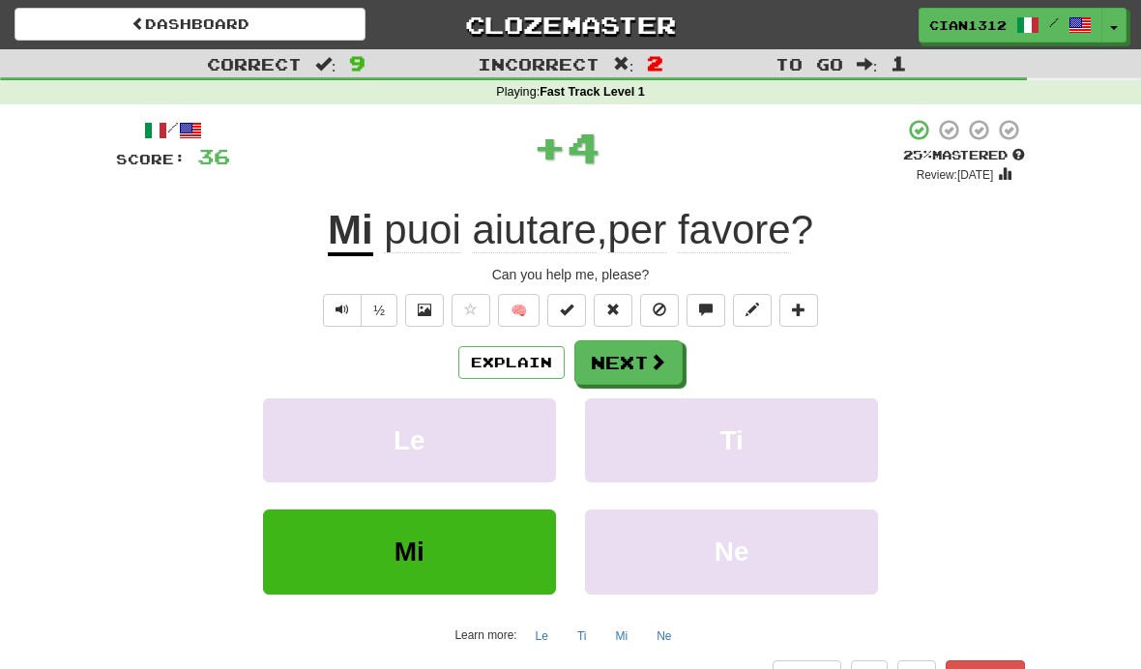
click at [613, 352] on button "Next" at bounding box center [628, 362] width 108 height 44
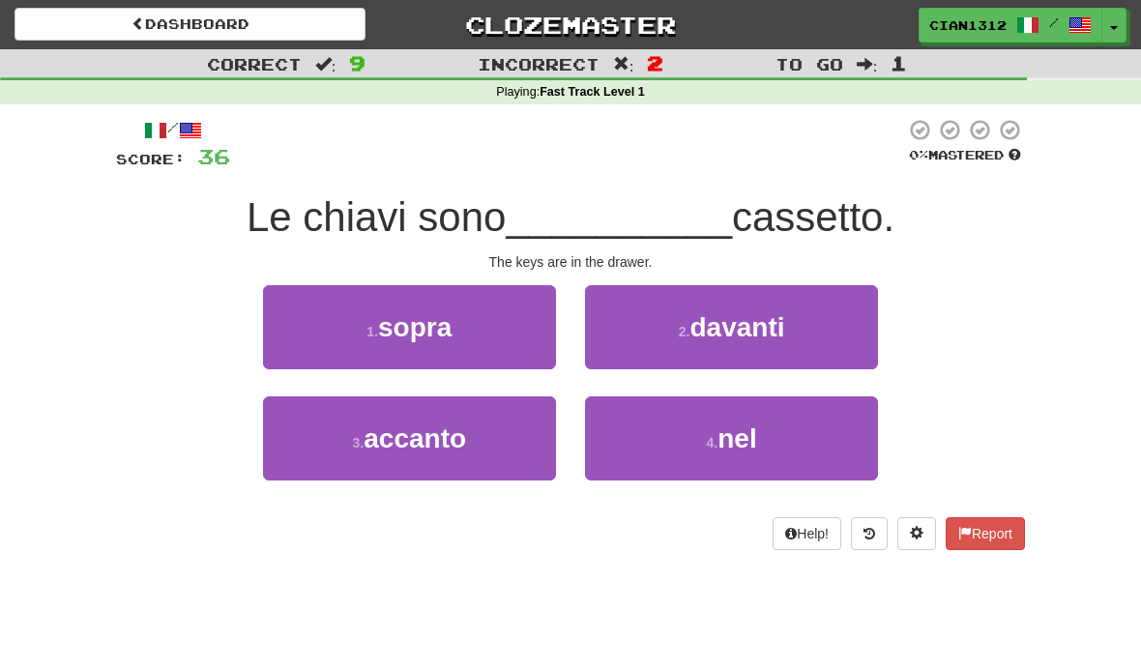
click at [678, 434] on button "4 . nel" at bounding box center [731, 438] width 293 height 84
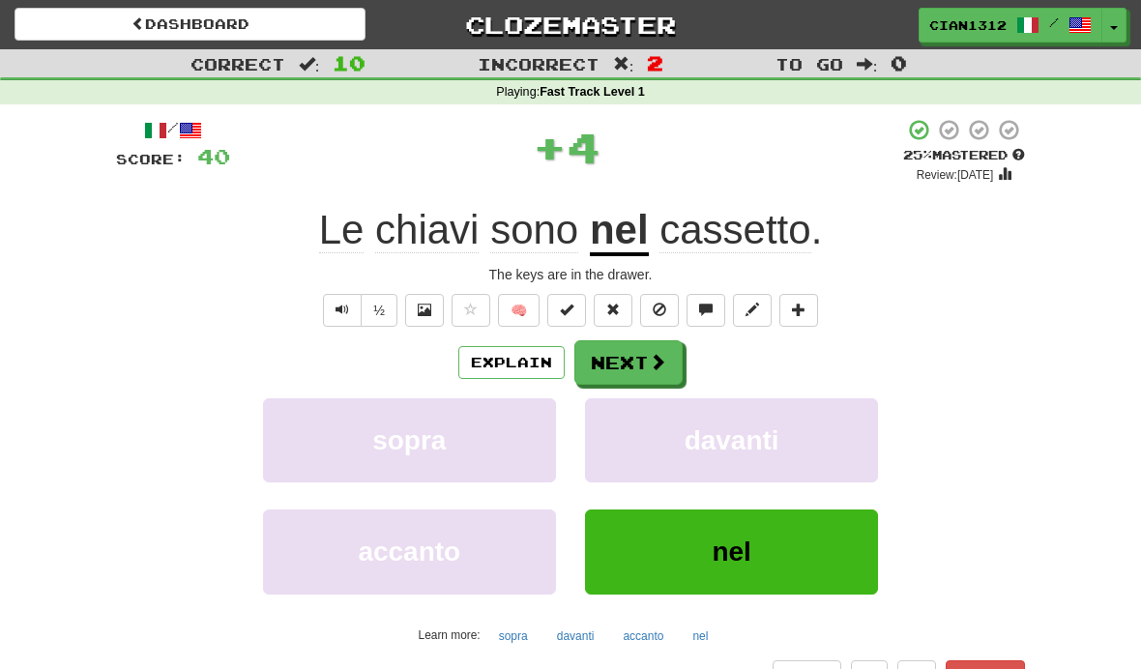
click at [625, 235] on u "nel" at bounding box center [619, 231] width 59 height 49
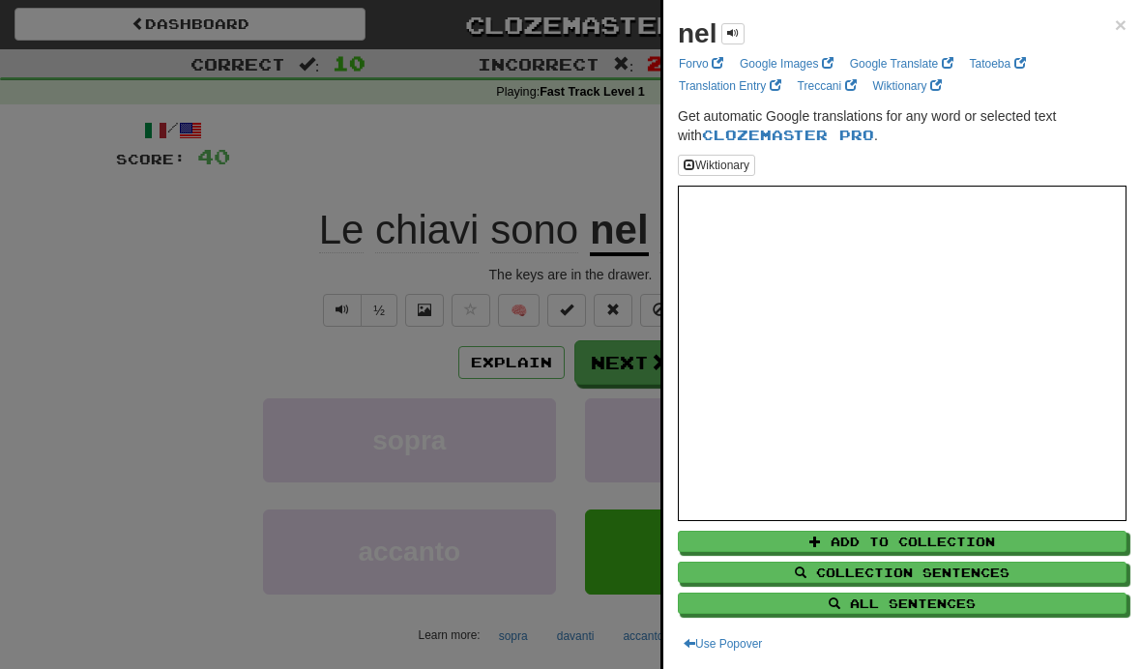
click at [90, 364] on div at bounding box center [570, 334] width 1141 height 669
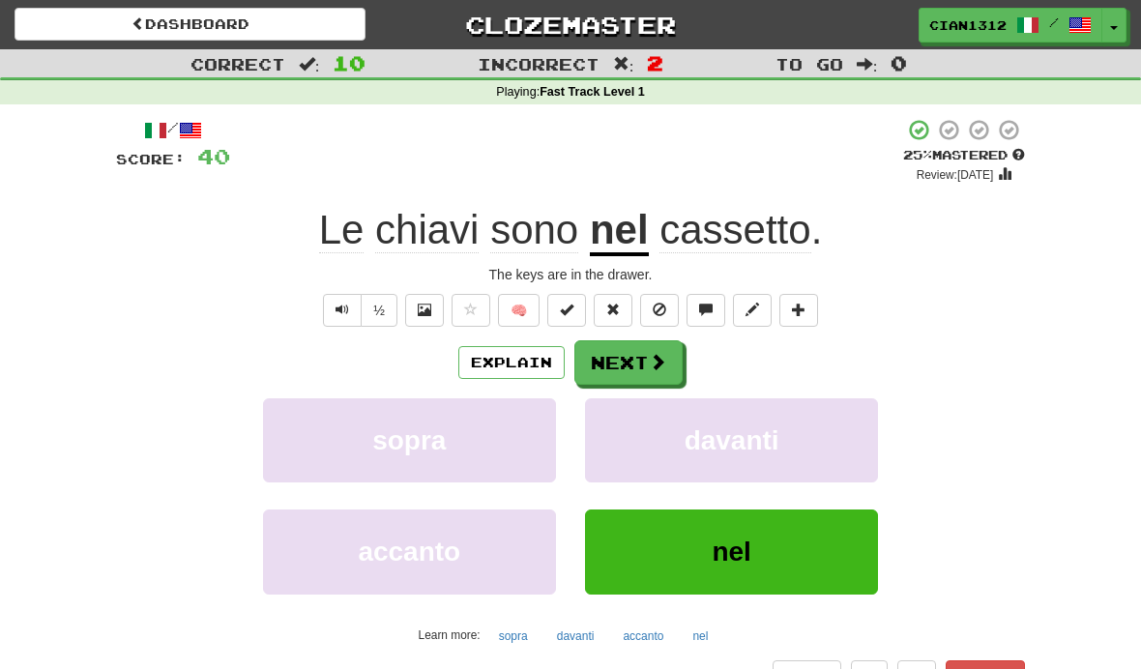
click at [612, 353] on button "Next" at bounding box center [628, 362] width 108 height 44
